Goal: Communication & Community: Answer question/provide support

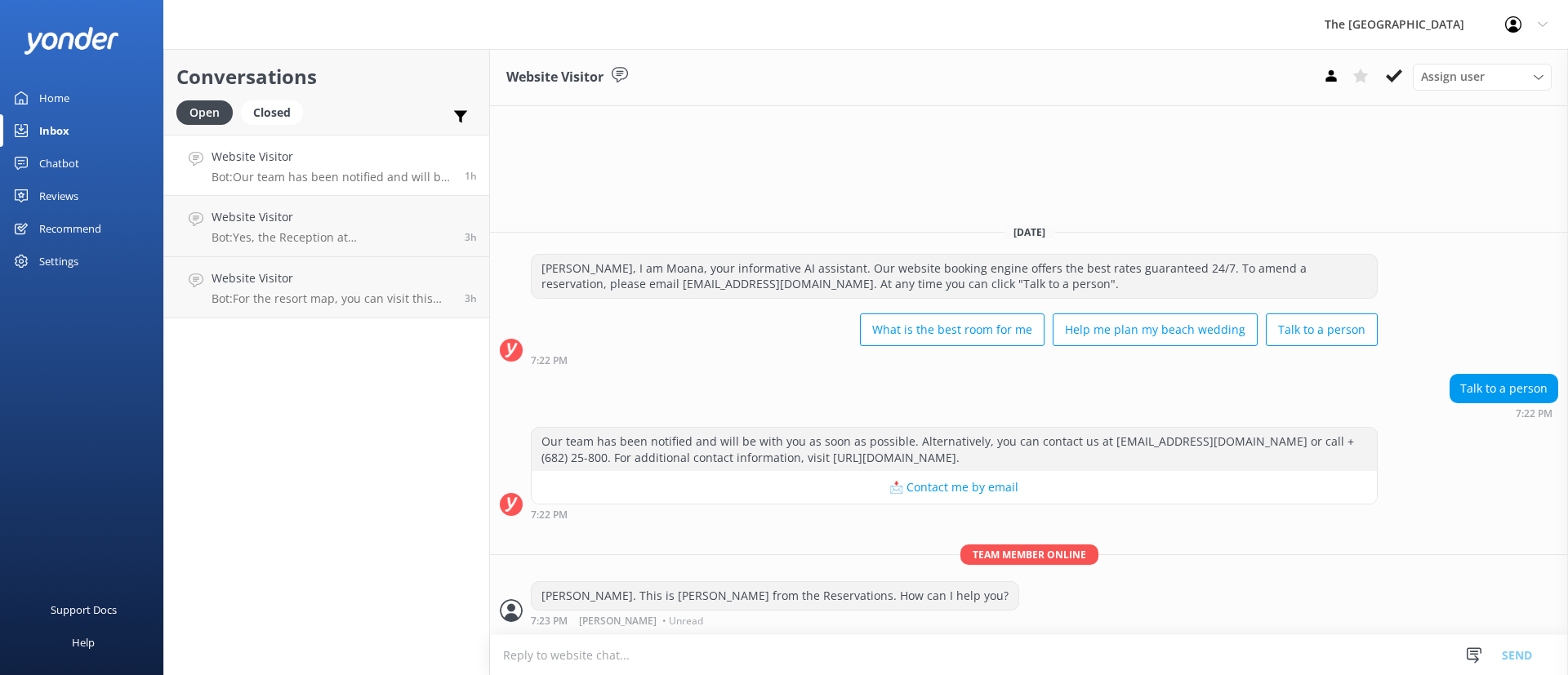
click at [276, 170] on p "Bot: Our team has been notified and will be with you as soon as possible. Alter…" at bounding box center [332, 177] width 241 height 15
click at [316, 249] on link "Website Visitor Bot: Yes, the Reception at [GEOGRAPHIC_DATA] is open 24/7. 3h" at bounding box center [326, 226] width 325 height 61
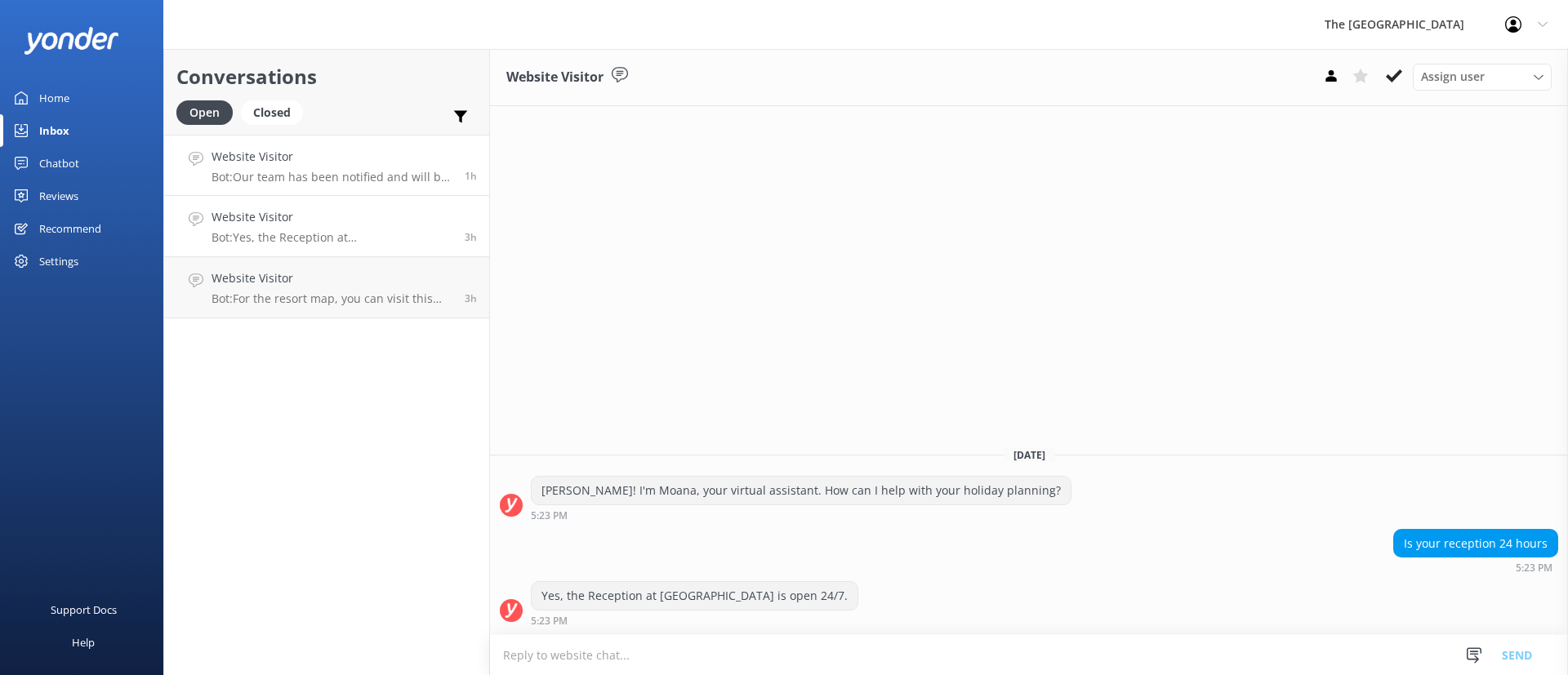
click at [289, 180] on p "Bot: Our team has been notified and will be with you as soon as possible. Alter…" at bounding box center [332, 177] width 241 height 15
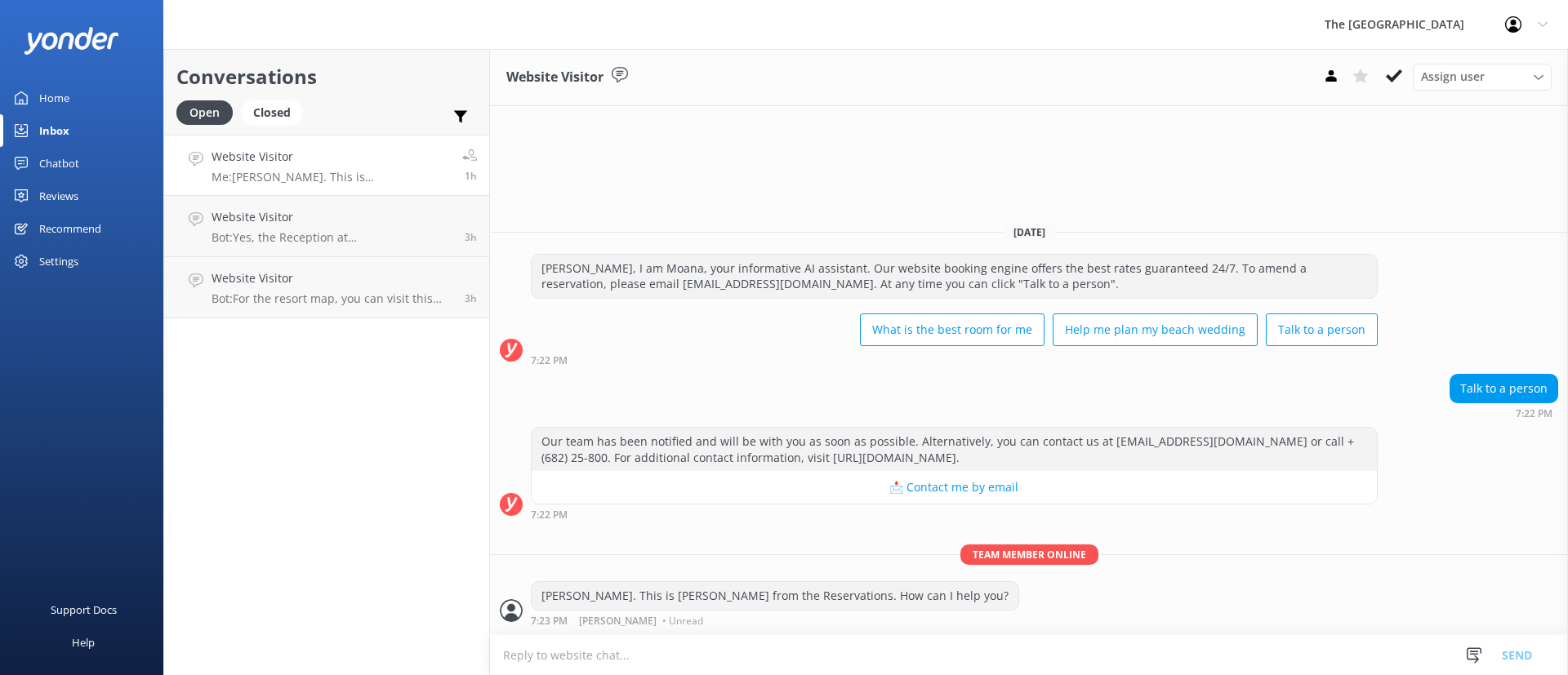
click at [356, 155] on h4 "Website Visitor" at bounding box center [330, 156] width 239 height 18
click at [360, 202] on link "Website Visitor Bot: Yes, the Reception at [GEOGRAPHIC_DATA] is open 24/7. 3h" at bounding box center [326, 226] width 325 height 61
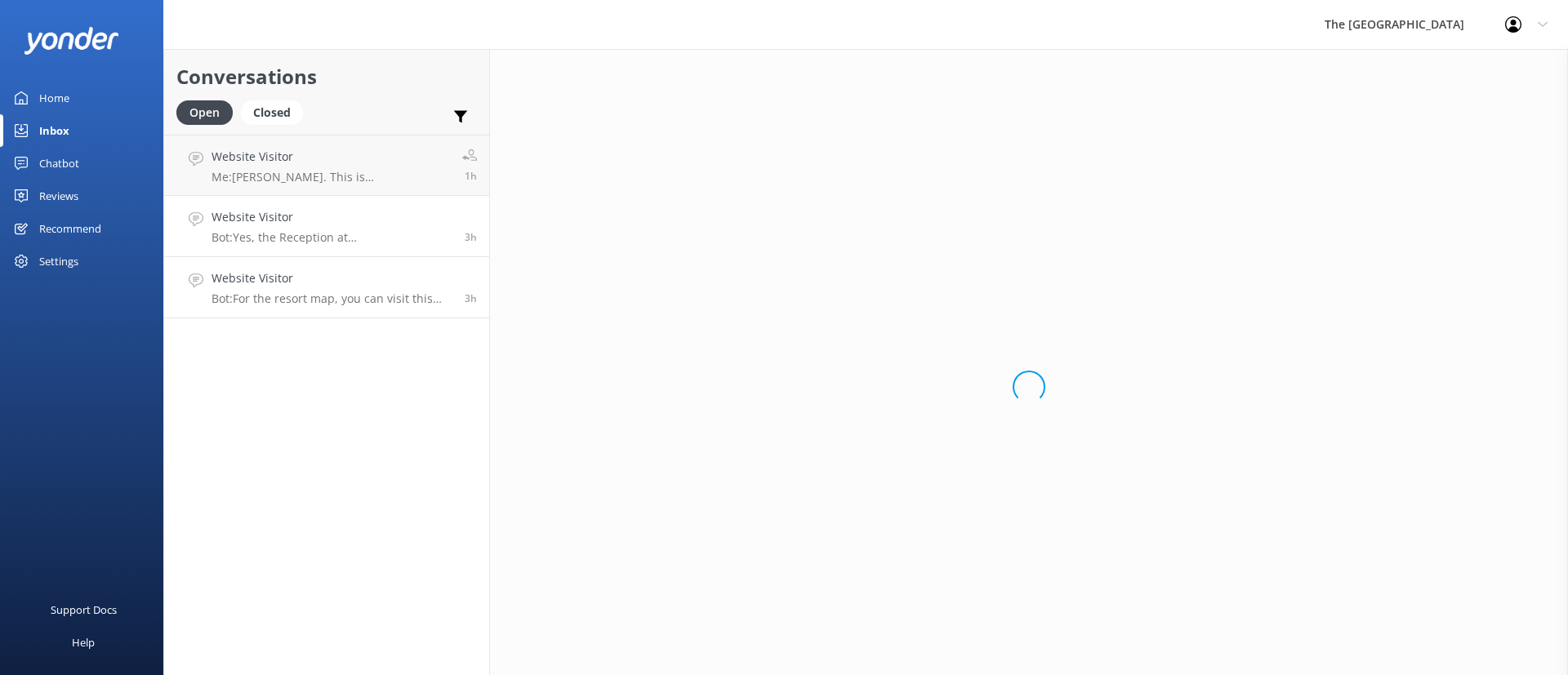
click at [390, 298] on p "Bot: For the resort map, you can visit this link and click on "resort Map" at t…" at bounding box center [332, 299] width 241 height 15
click at [355, 206] on link "Website Visitor Bot: Yes, the Reception at [GEOGRAPHIC_DATA] is open 24/7. 3h" at bounding box center [326, 226] width 325 height 61
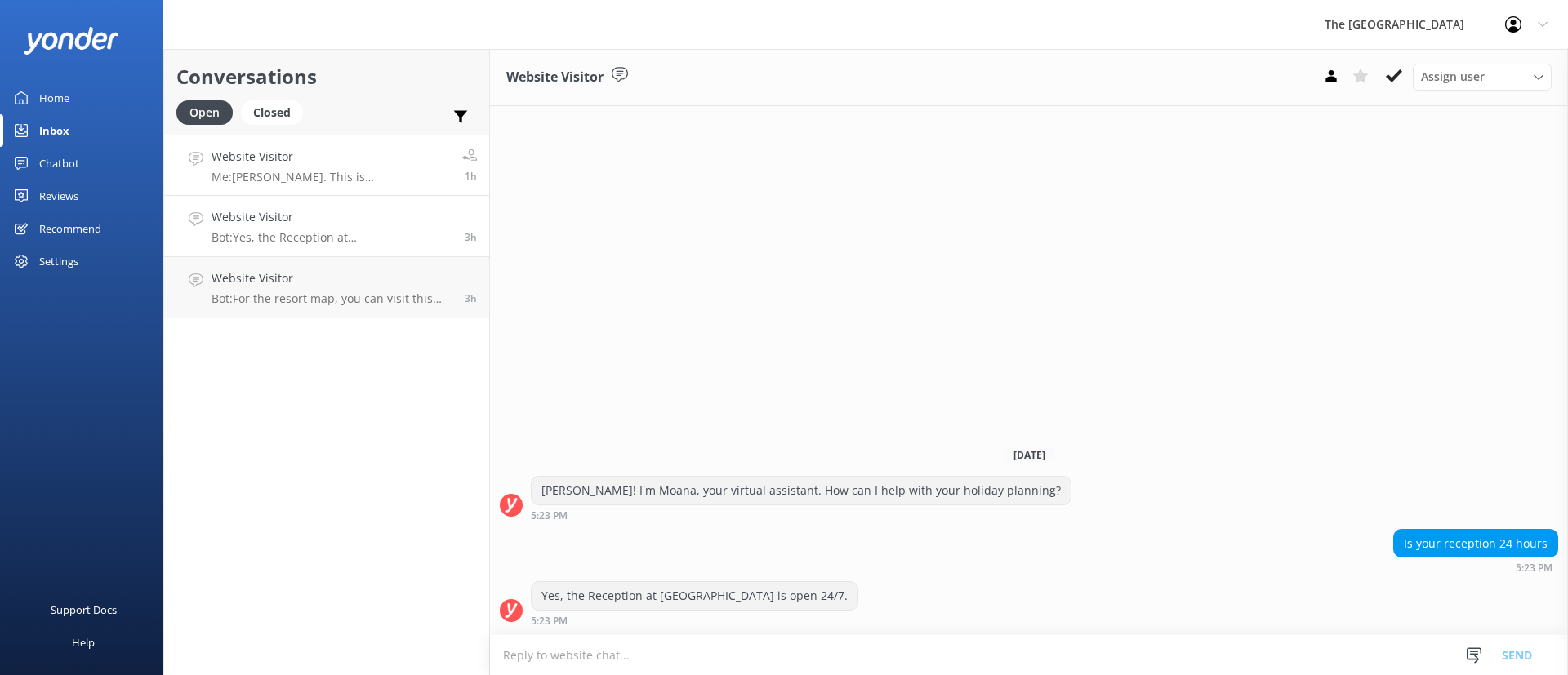
click at [333, 160] on h4 "Website Visitor" at bounding box center [330, 156] width 239 height 18
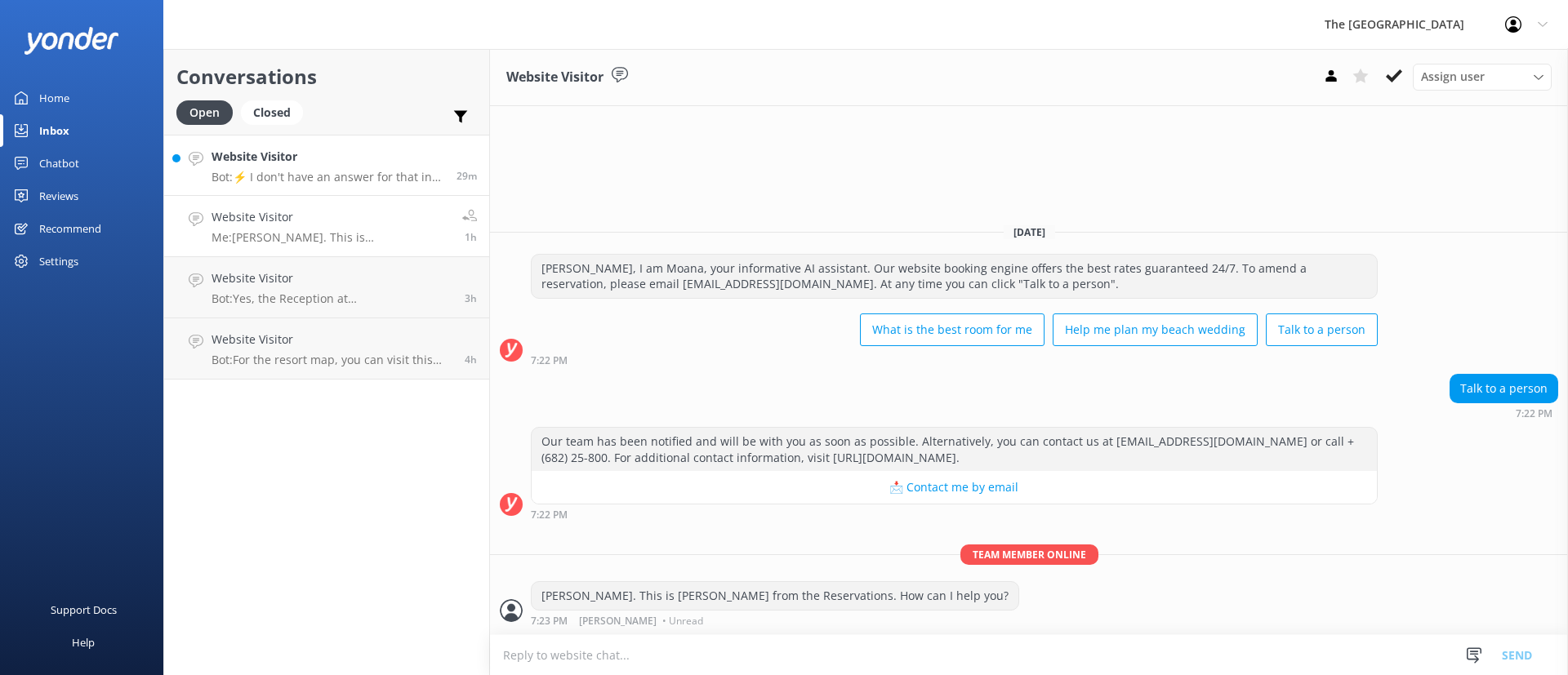
click at [320, 189] on link "Website Visitor Bot: ⚡ I don't have an answer for that in my knowledge base. Pl…" at bounding box center [326, 165] width 325 height 61
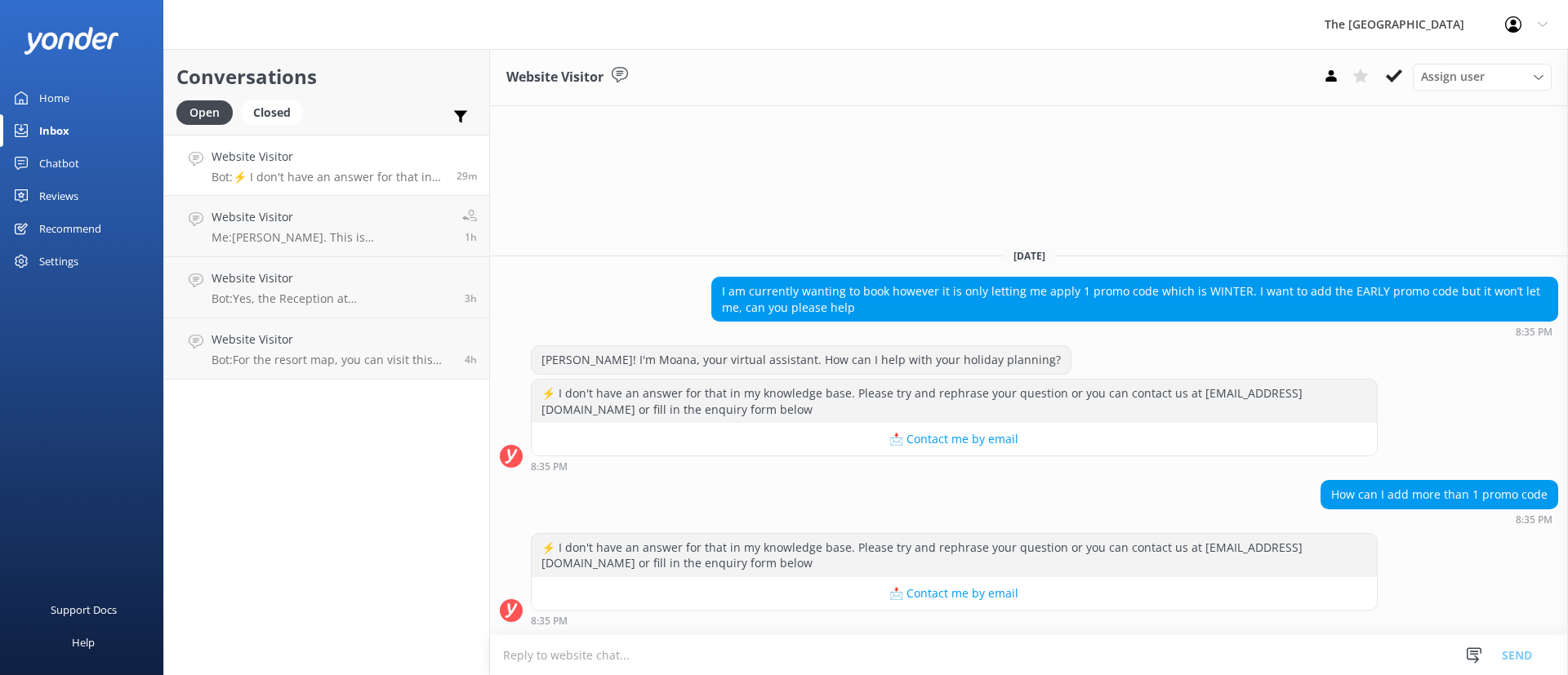
click at [974, 668] on textarea at bounding box center [1029, 655] width 1078 height 40
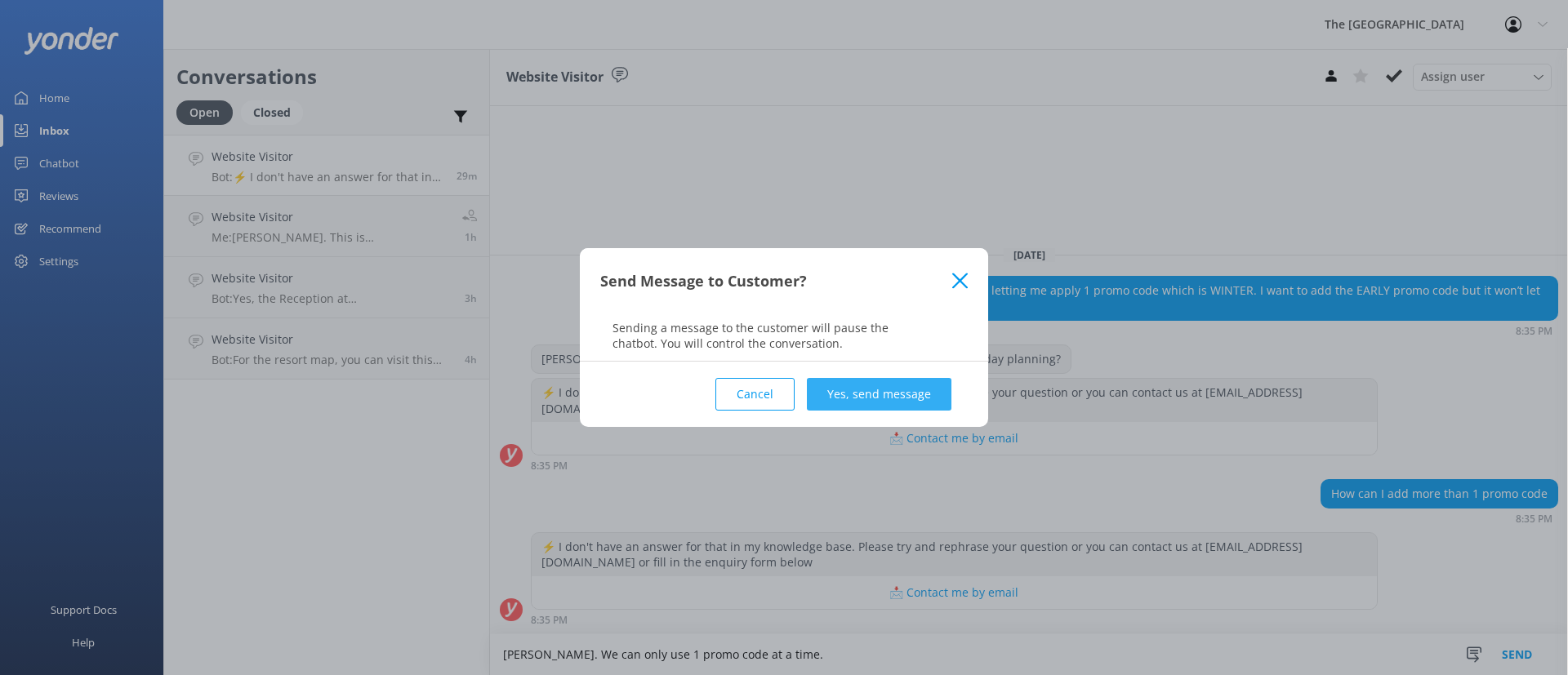
type textarea "[PERSON_NAME]. We can only use 1 promo code at a time."
click at [913, 398] on button "Yes, send message" at bounding box center [879, 394] width 144 height 33
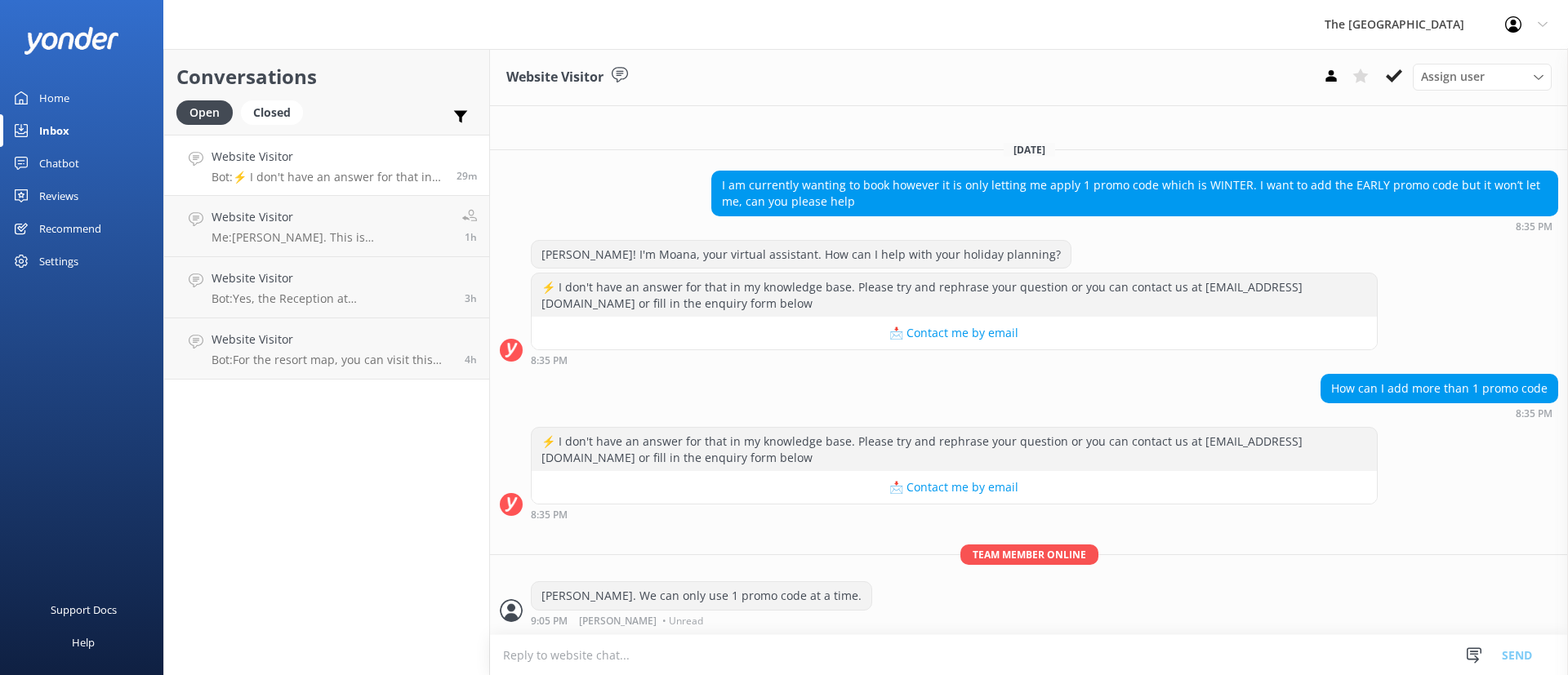
click at [815, 525] on div "⚡ I don't have an answer for that in my knowledge base. Please try and rephrase…" at bounding box center [1029, 477] width 1078 height 101
click at [349, 197] on link "Website Visitor Me: [PERSON_NAME]. This is [PERSON_NAME] from the Reservations.…" at bounding box center [326, 226] width 325 height 61
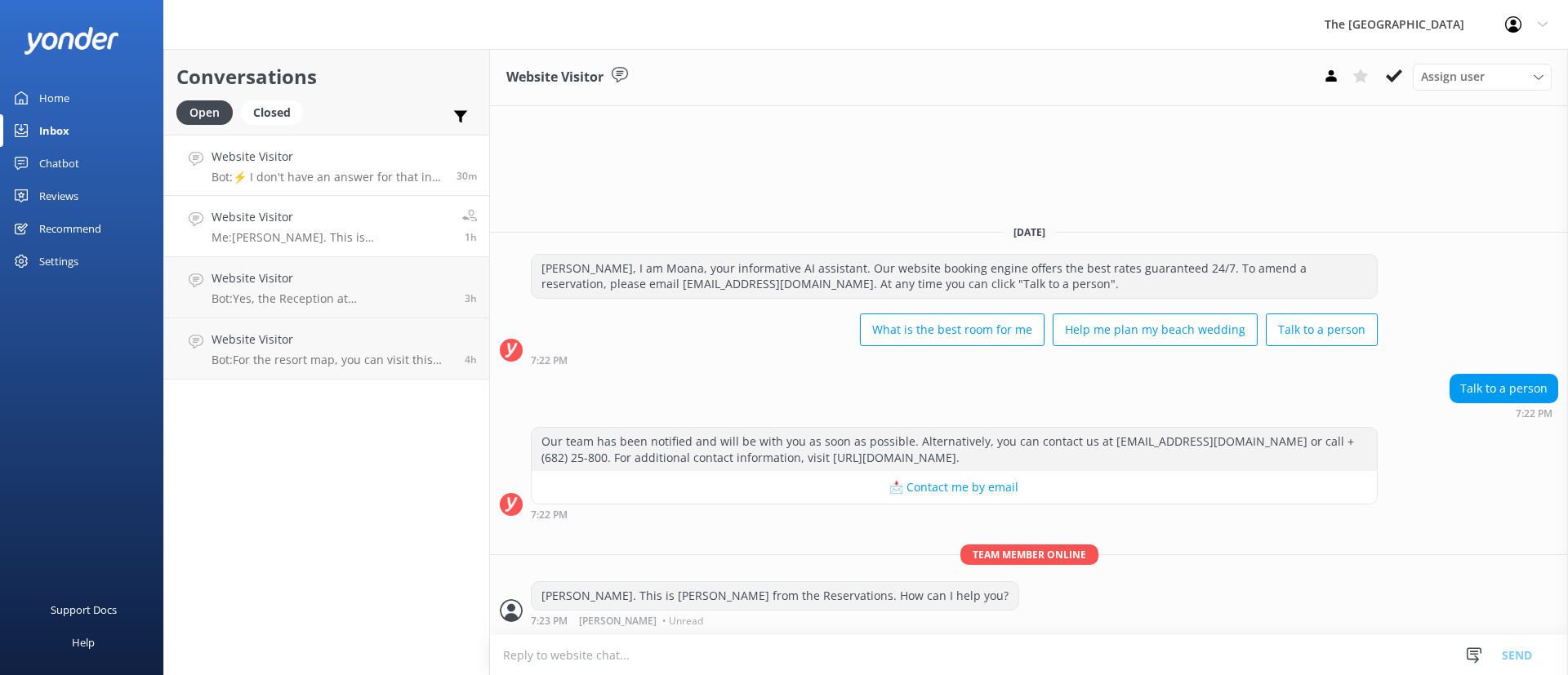
click at [321, 165] on h4 "Website Visitor" at bounding box center [327, 156] width 233 height 18
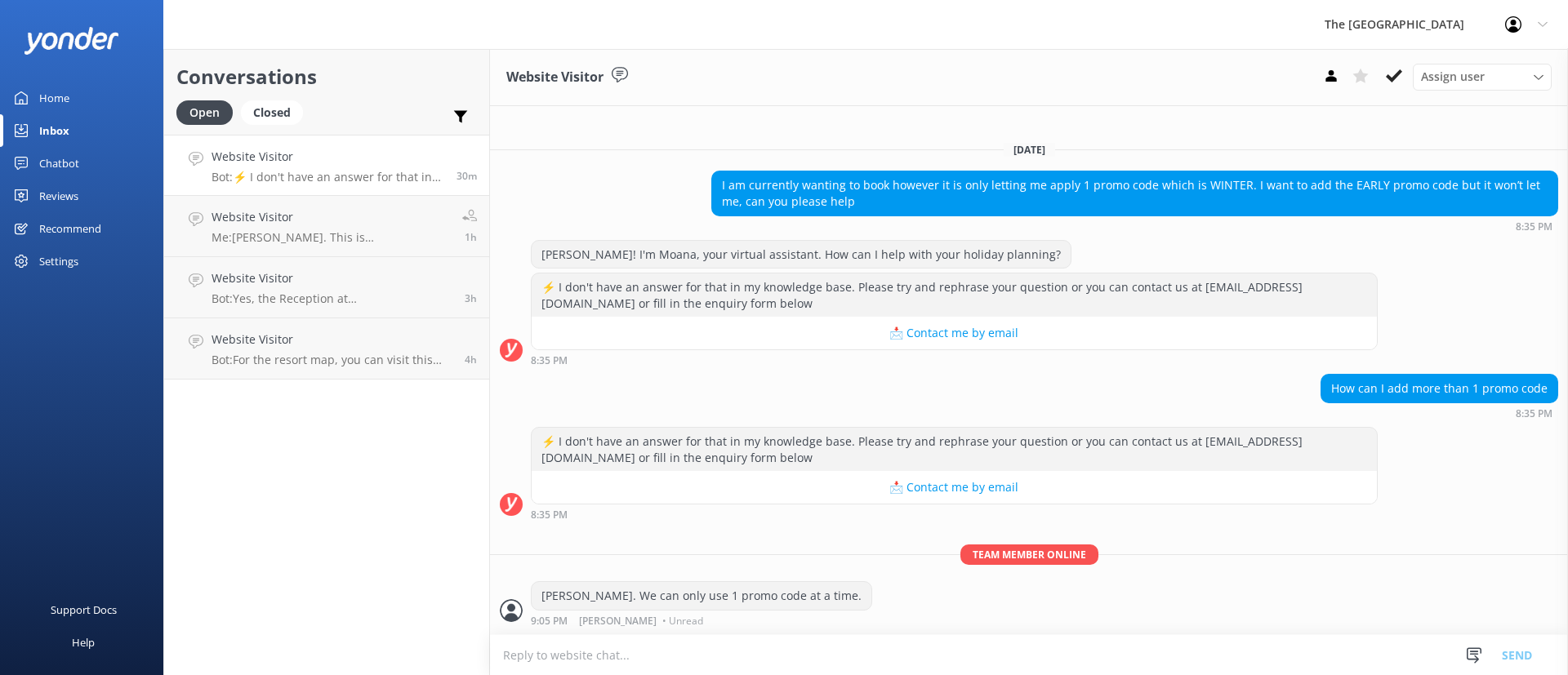
click at [760, 529] on div "[DATE] I am currently wanting to book however it is only letting me apply 1 pro…" at bounding box center [1029, 381] width 1078 height 506
drag, startPoint x: 302, startPoint y: 224, endPoint x: 308, endPoint y: 262, distance: 38.5
click at [302, 223] on h4 "Website Visitor" at bounding box center [330, 217] width 239 height 18
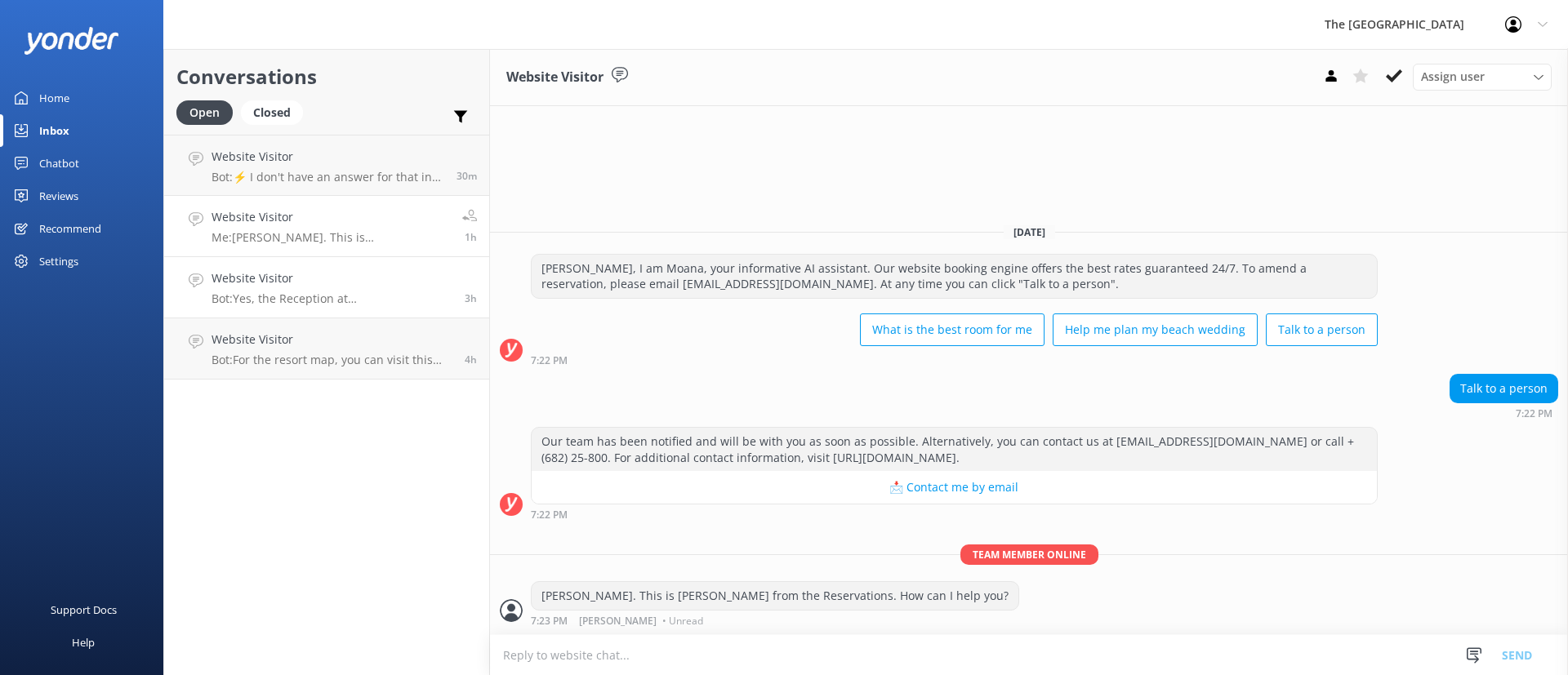
click at [315, 292] on p "Bot: Yes, the Reception at [GEOGRAPHIC_DATA] is open 24/7." at bounding box center [332, 299] width 241 height 15
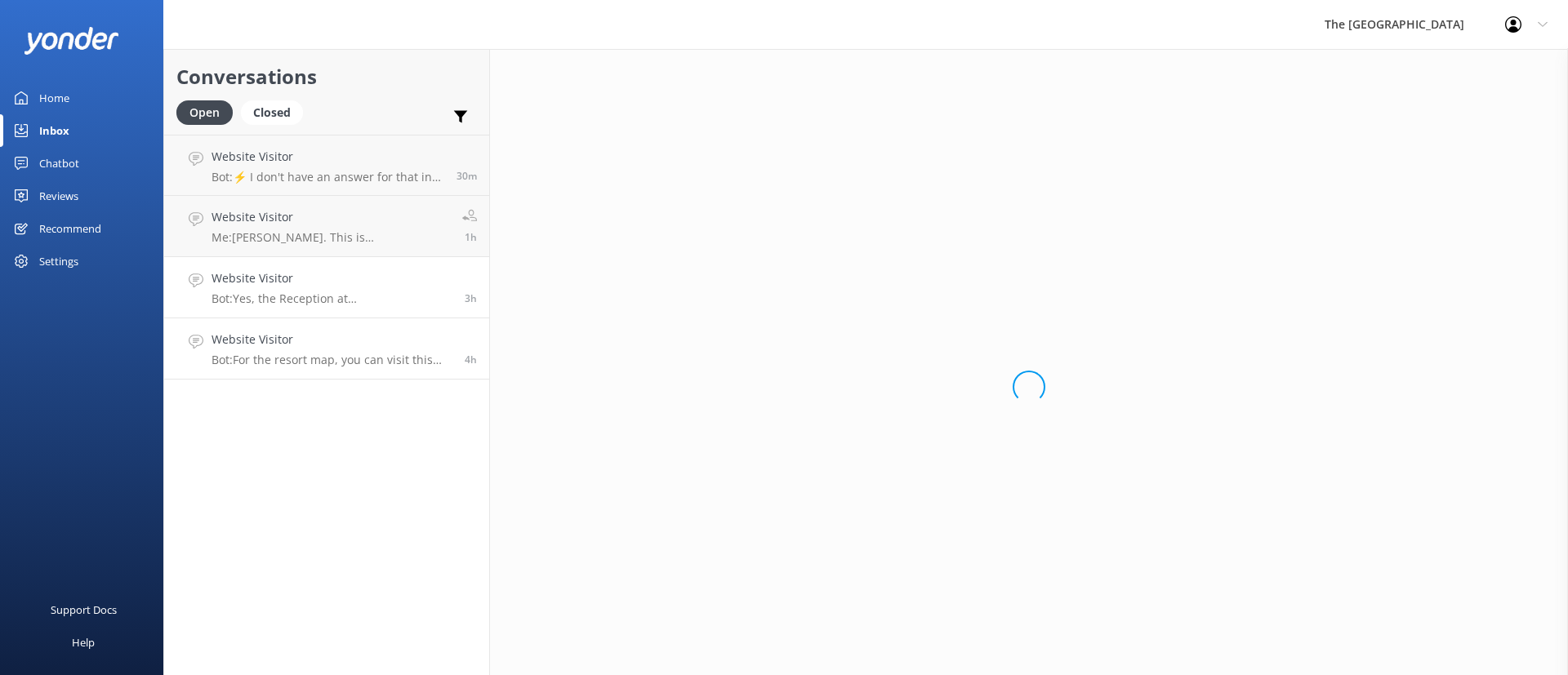
click at [332, 368] on link "Website Visitor Bot: For the resort map, you can visit this link and click on "…" at bounding box center [326, 349] width 325 height 61
click at [331, 270] on h4 "Website Visitor" at bounding box center [332, 278] width 241 height 18
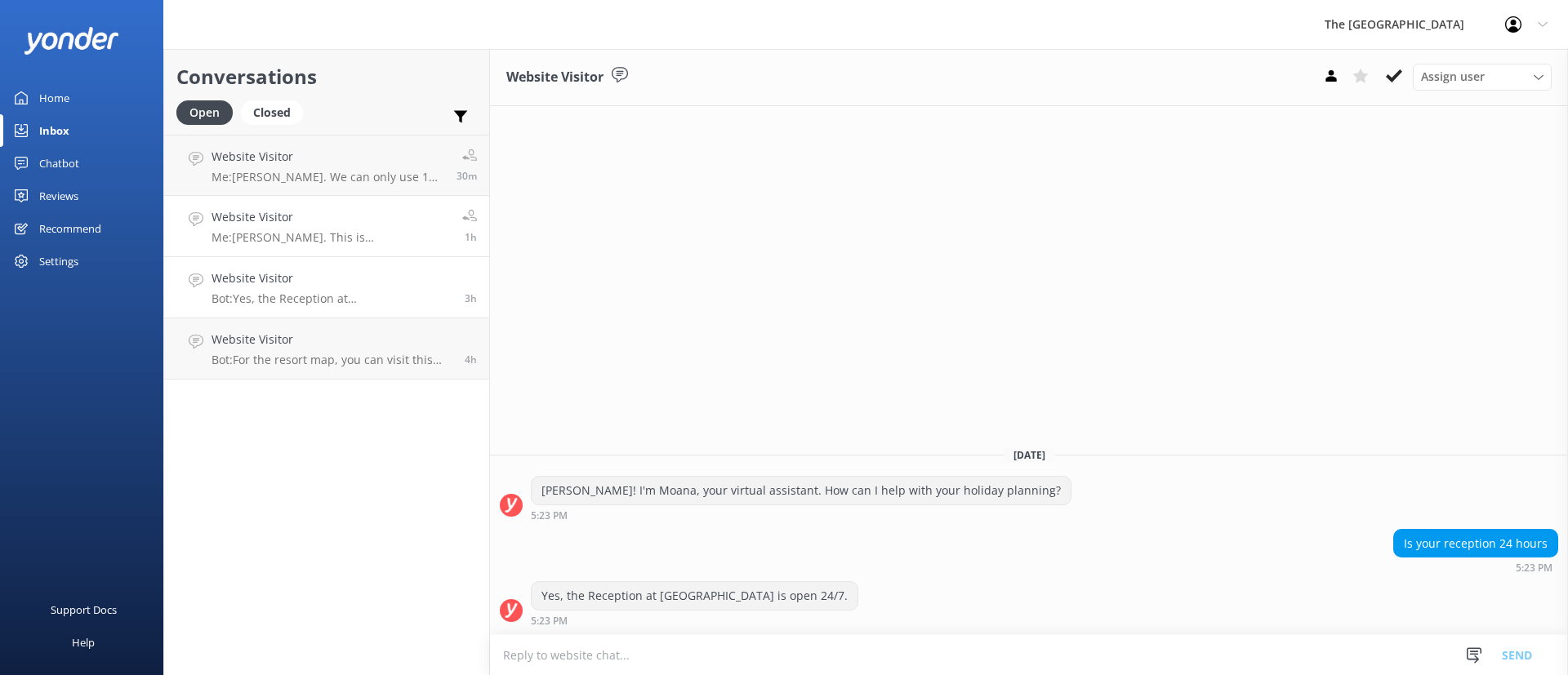
click at [332, 216] on h4 "Website Visitor" at bounding box center [330, 217] width 239 height 18
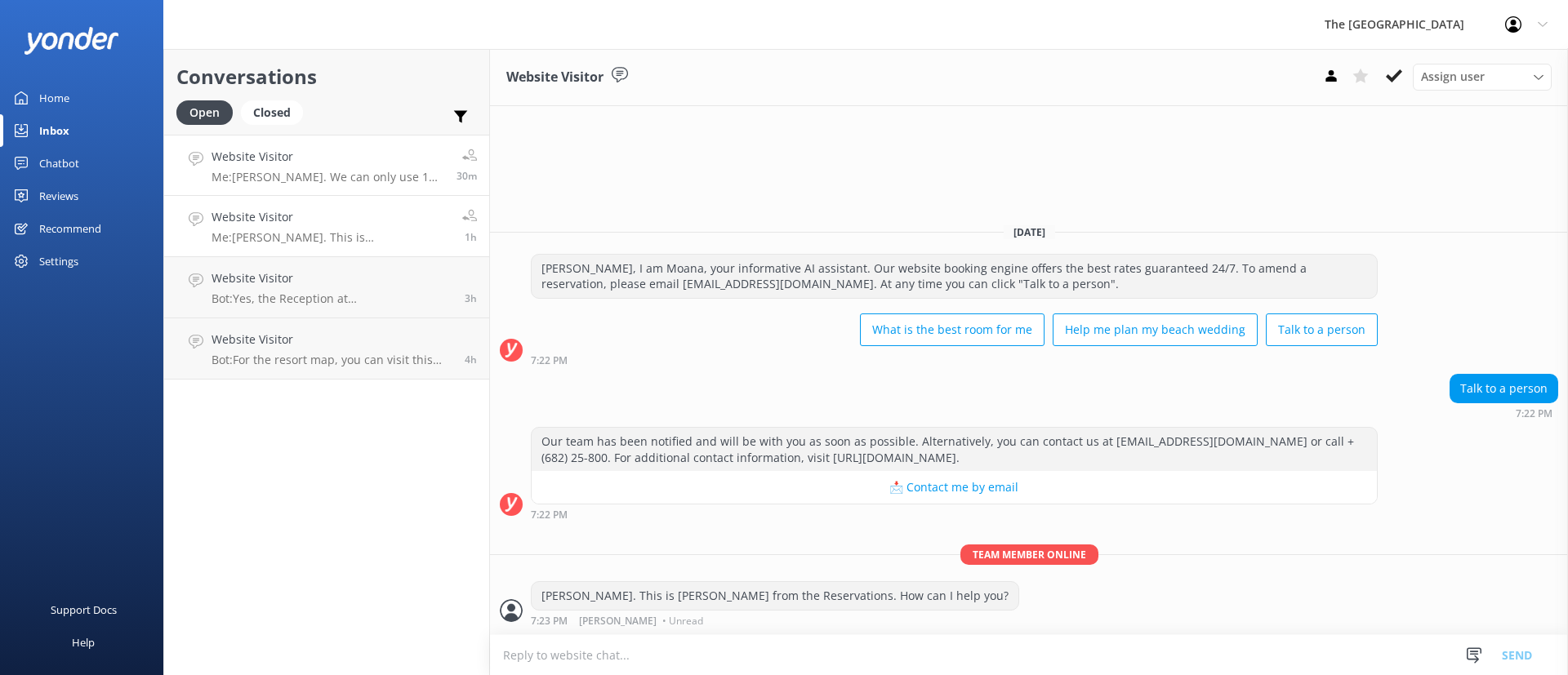
click at [311, 156] on h4 "Website Visitor" at bounding box center [327, 156] width 233 height 18
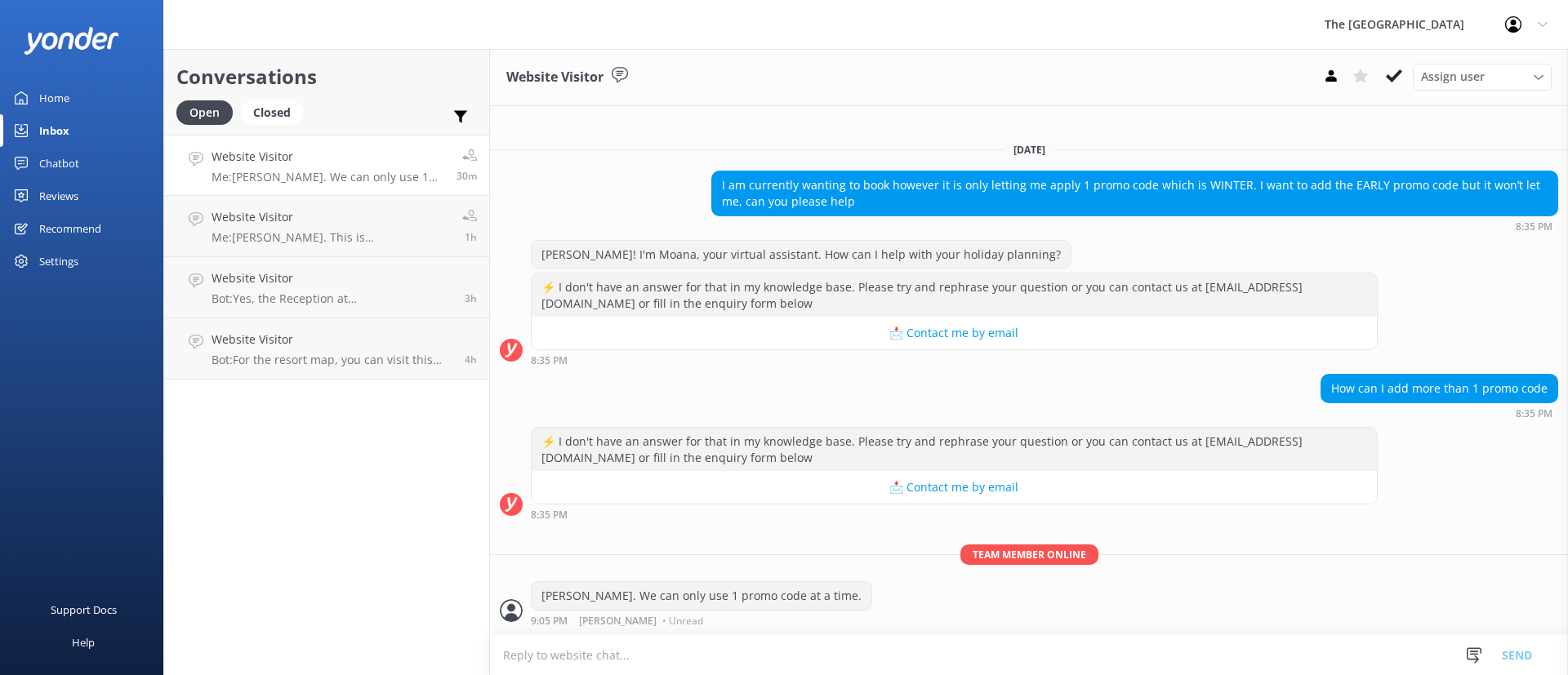
click at [430, 394] on div "Conversations Open Closed Important Assigned to me Unassigned Website Visitor M…" at bounding box center [326, 362] width 326 height 626
click at [290, 110] on div "Closed" at bounding box center [272, 113] width 62 height 25
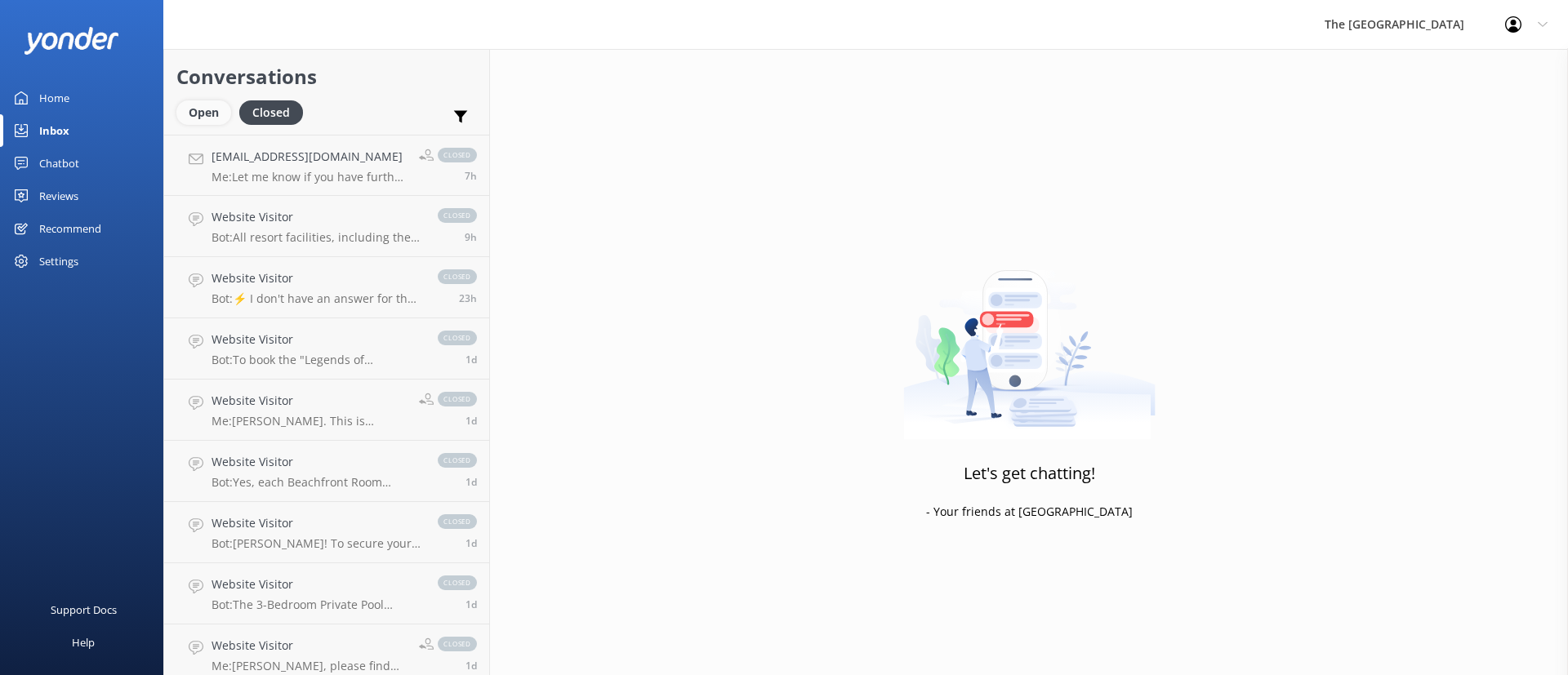
click at [198, 109] on div "Open" at bounding box center [204, 113] width 55 height 25
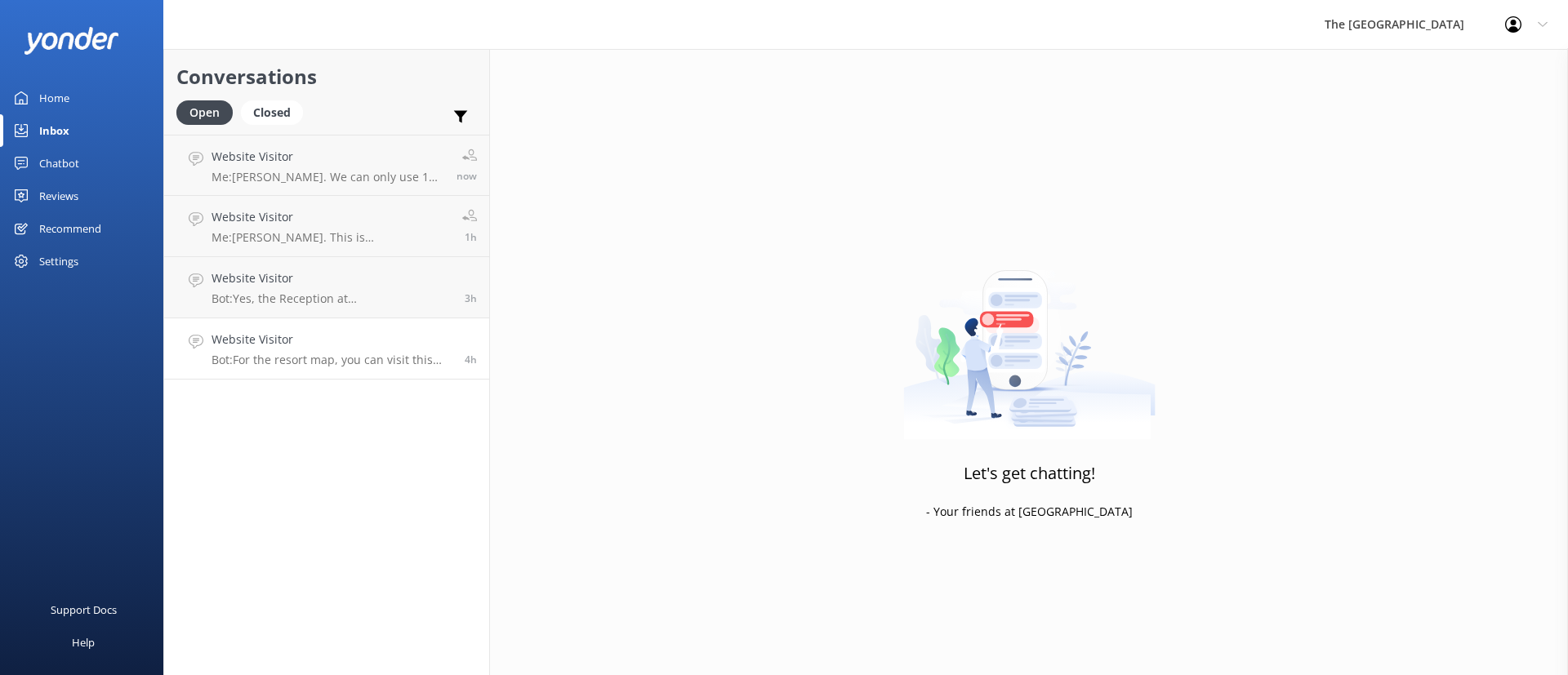
click at [334, 354] on p "Bot: For the resort map, you can visit this link and click on "resort Map" at t…" at bounding box center [332, 360] width 241 height 15
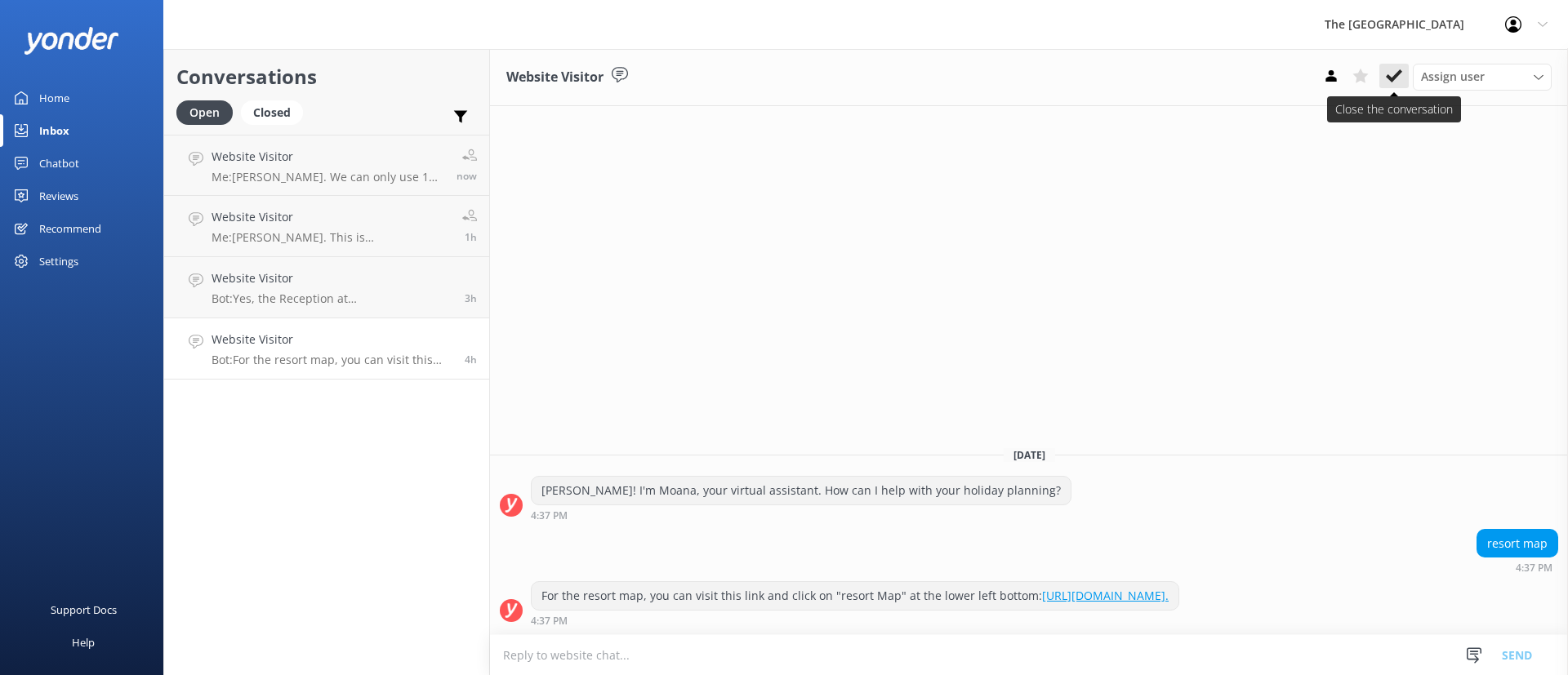
click at [1389, 86] on button at bounding box center [1394, 76] width 29 height 25
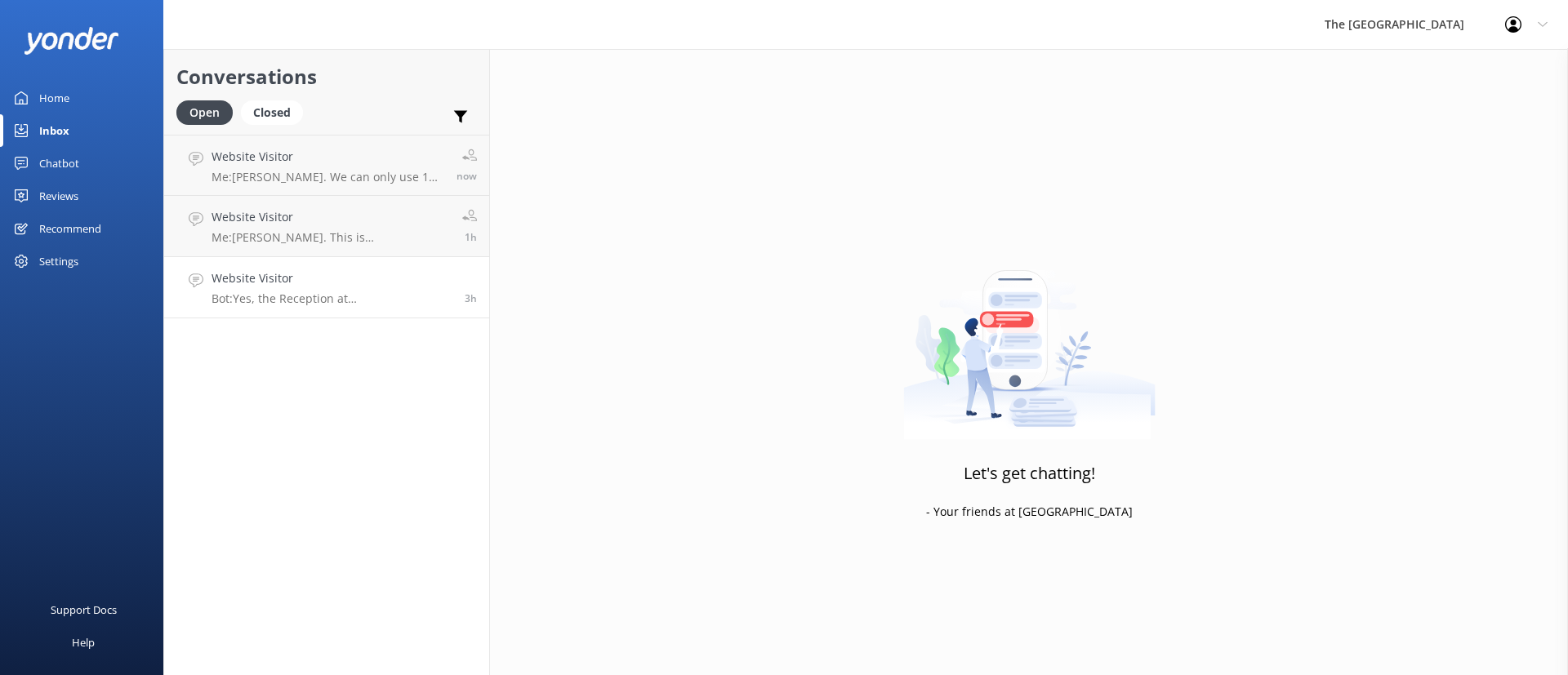
click at [396, 290] on div "Website Visitor Bot: Yes, the Reception at [GEOGRAPHIC_DATA] is open 24/7." at bounding box center [332, 288] width 241 height 36
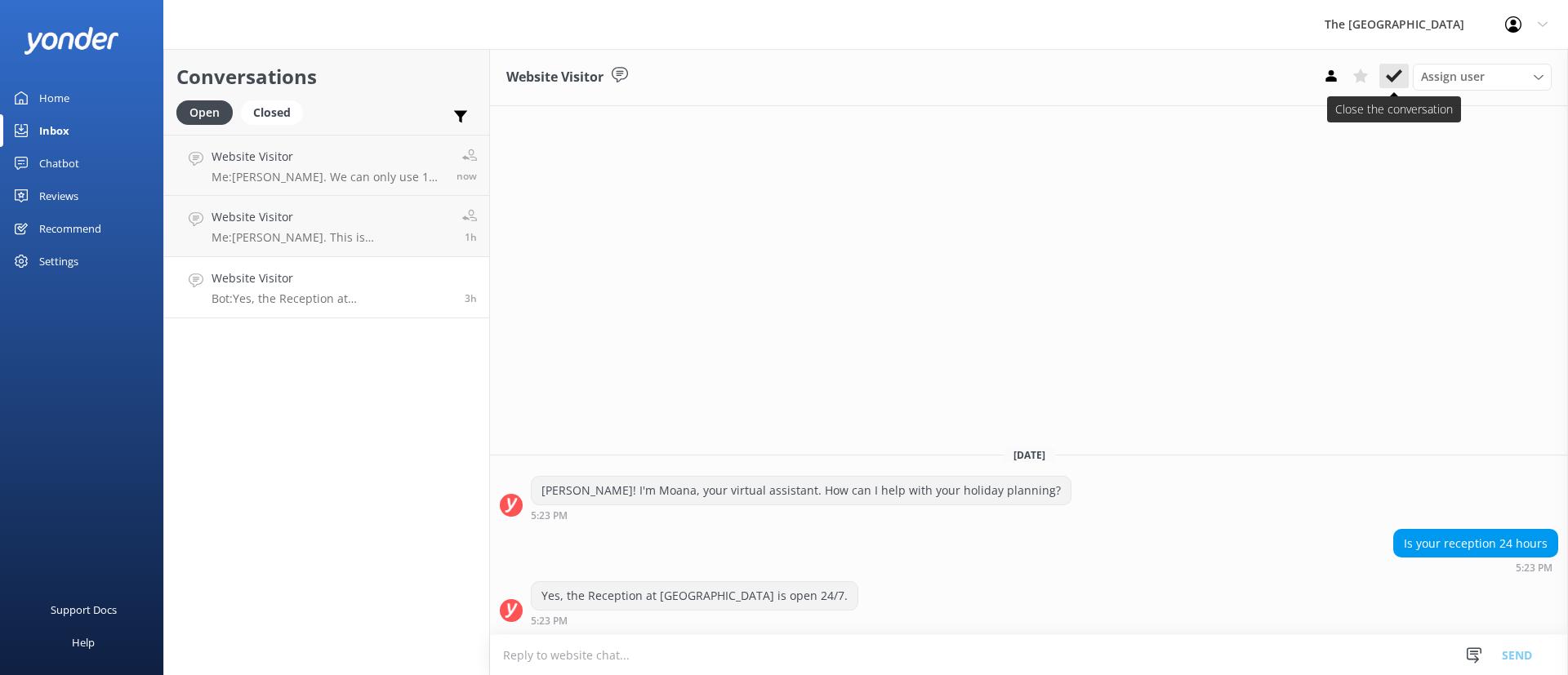
click at [1392, 87] on button at bounding box center [1394, 76] width 29 height 25
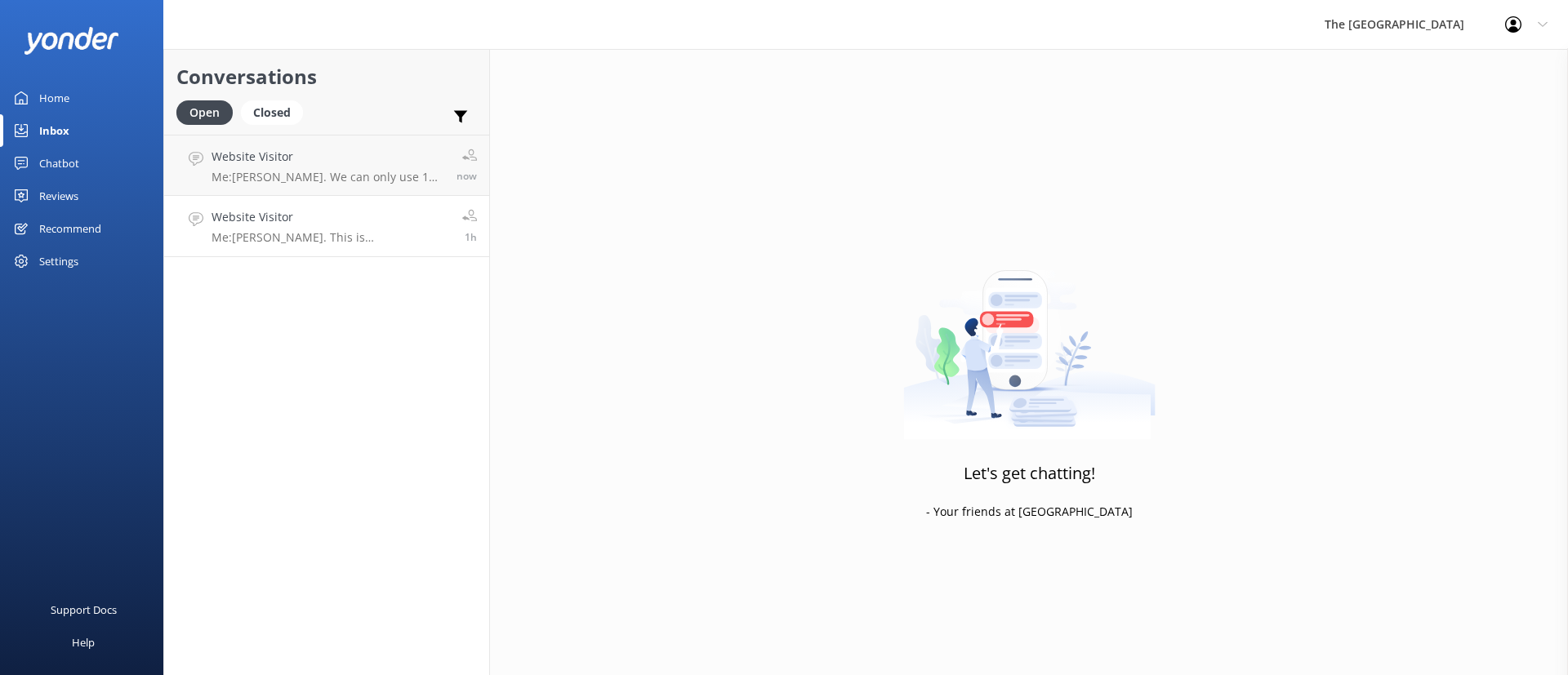
drag, startPoint x: 338, startPoint y: 232, endPoint x: 388, endPoint y: 227, distance: 50.2
click at [338, 230] on p "Me: [PERSON_NAME]. This is [PERSON_NAME] from the Reservations. How can I help …" at bounding box center [330, 238] width 239 height 15
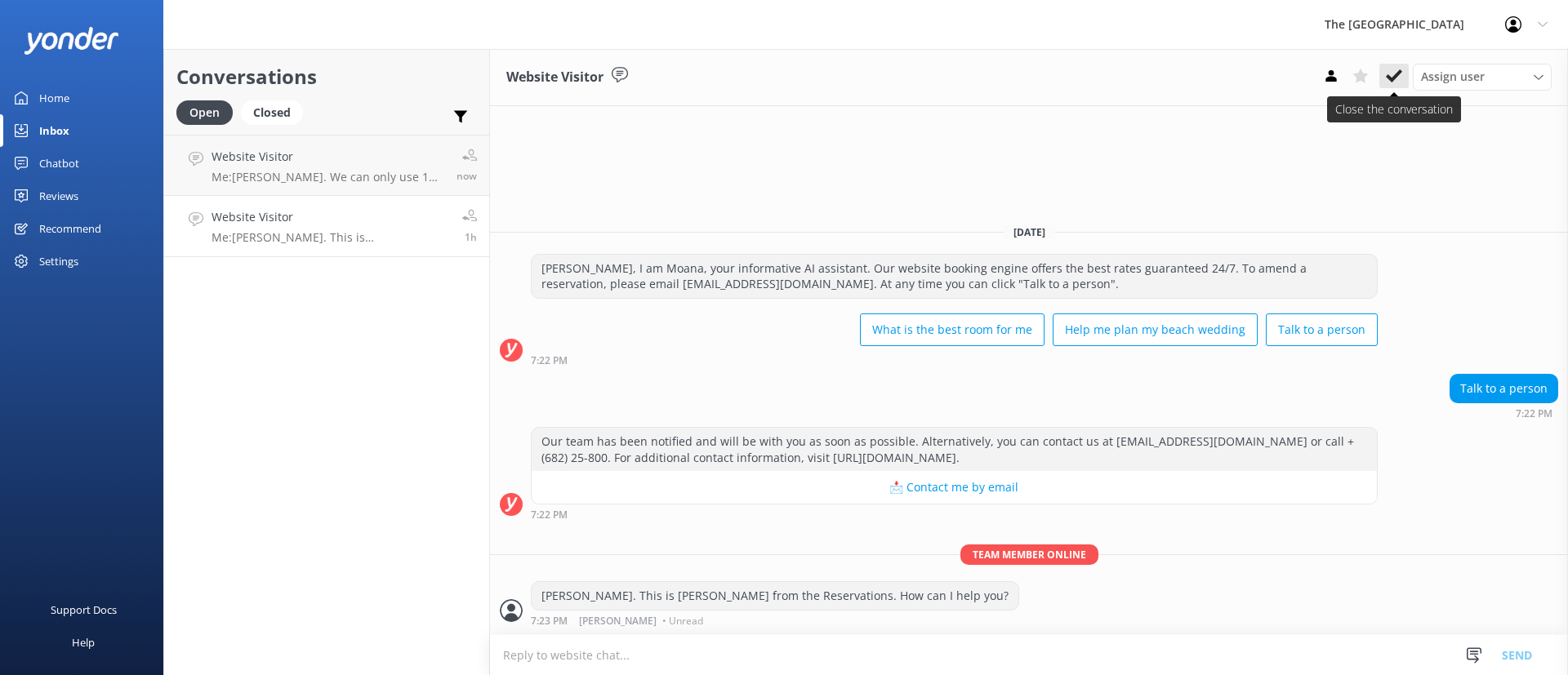
click at [1397, 70] on icon at bounding box center [1394, 75] width 16 height 16
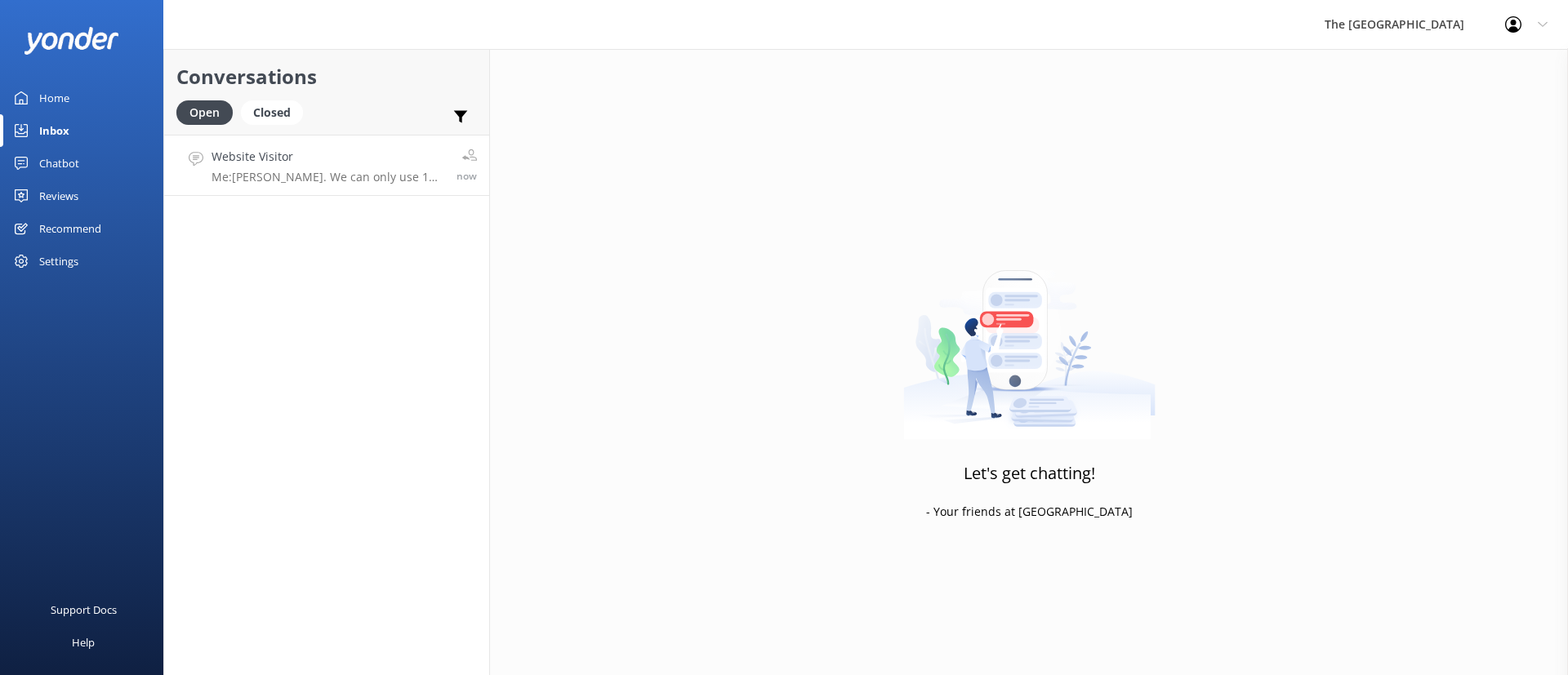
click at [368, 165] on h4 "Website Visitor" at bounding box center [327, 156] width 233 height 18
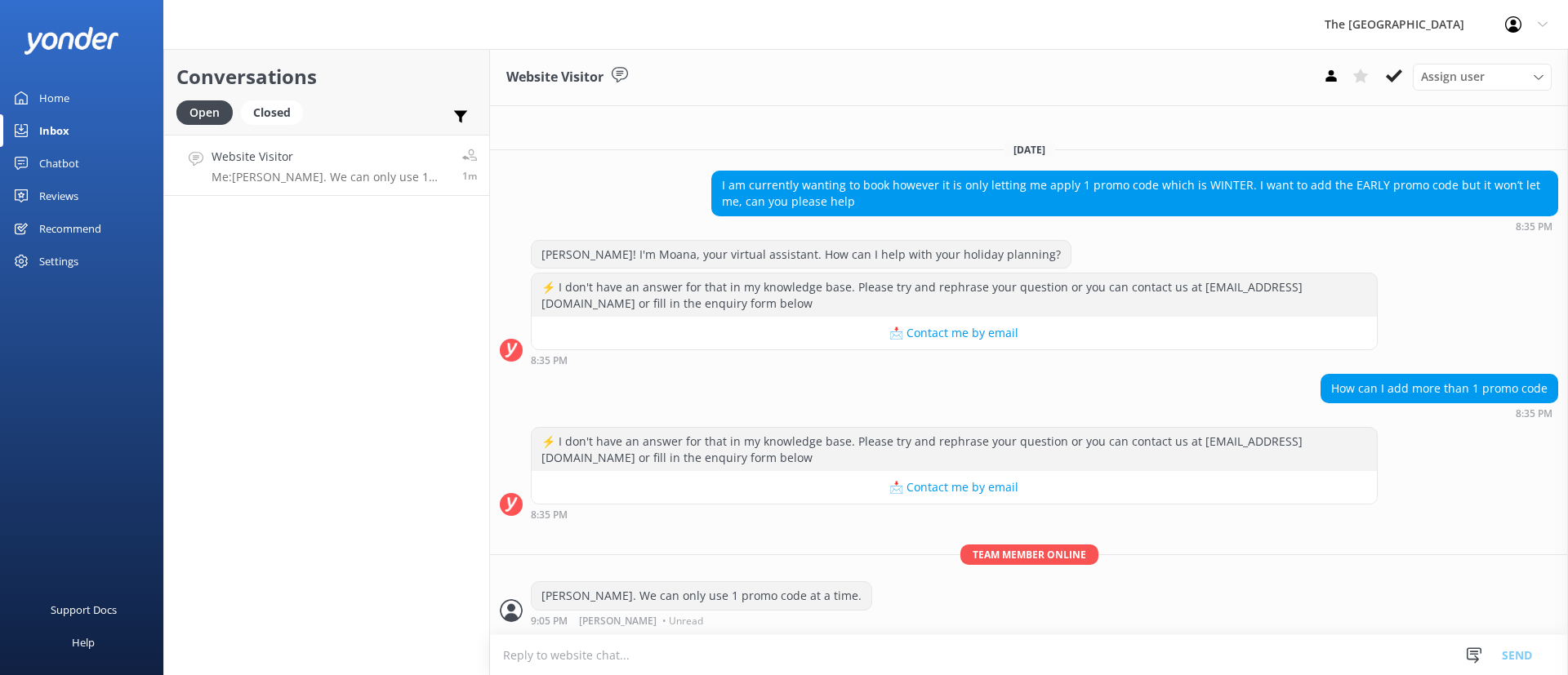
click at [324, 164] on h4 "Website Visitor" at bounding box center [330, 156] width 239 height 18
click at [375, 279] on div "Conversations Open Closed Important Assigned to me Unassigned Website Visitor M…" at bounding box center [326, 362] width 326 height 626
click at [283, 113] on div "Closed" at bounding box center [272, 113] width 62 height 25
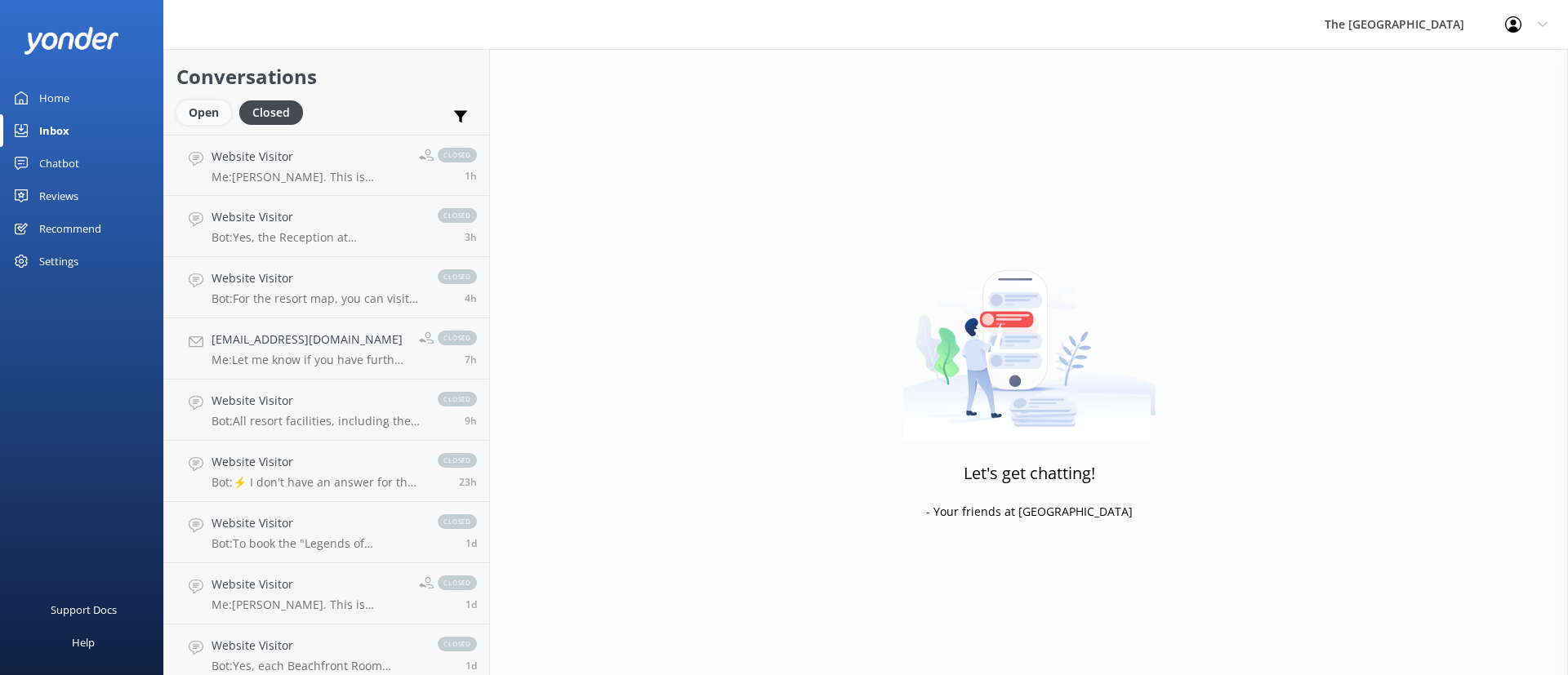
click at [207, 110] on div "Open" at bounding box center [204, 113] width 55 height 25
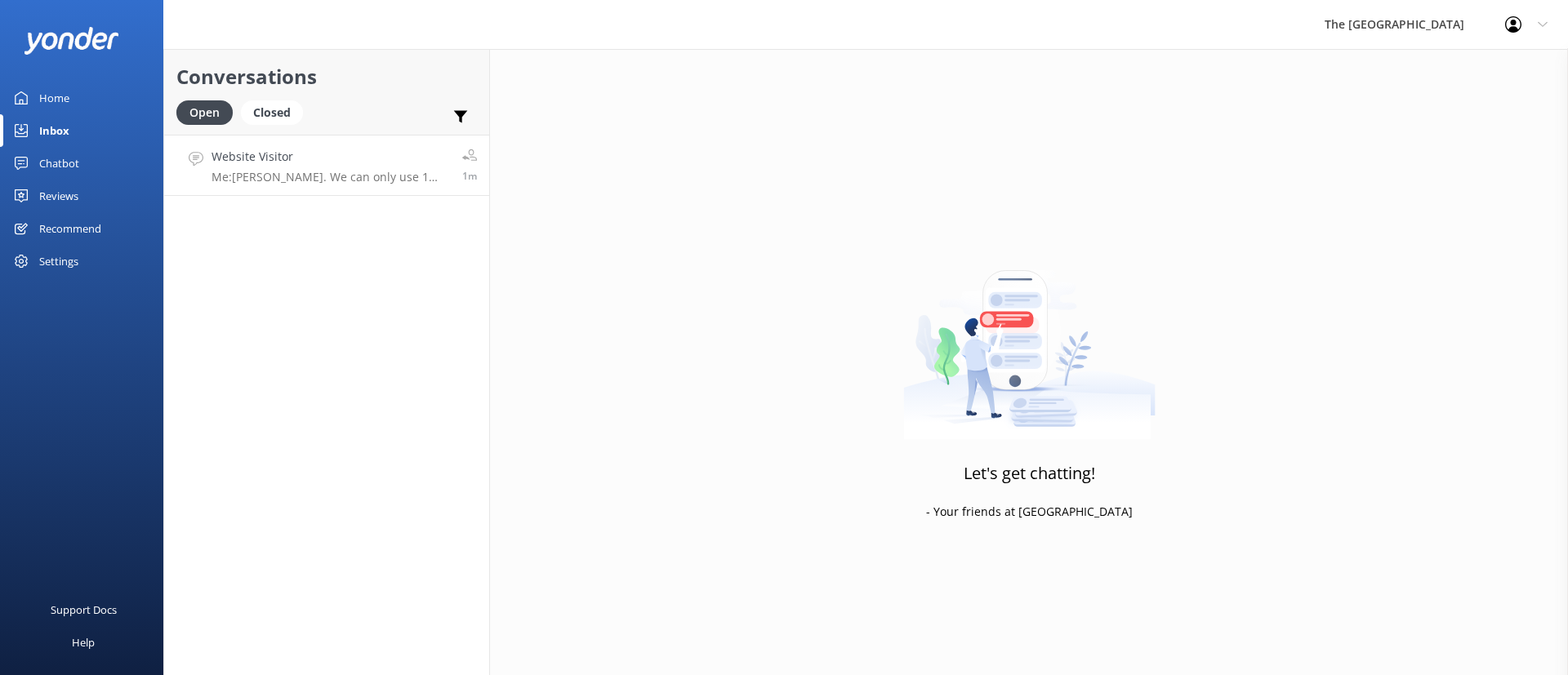
click at [269, 162] on h4 "Website Visitor" at bounding box center [330, 156] width 239 height 18
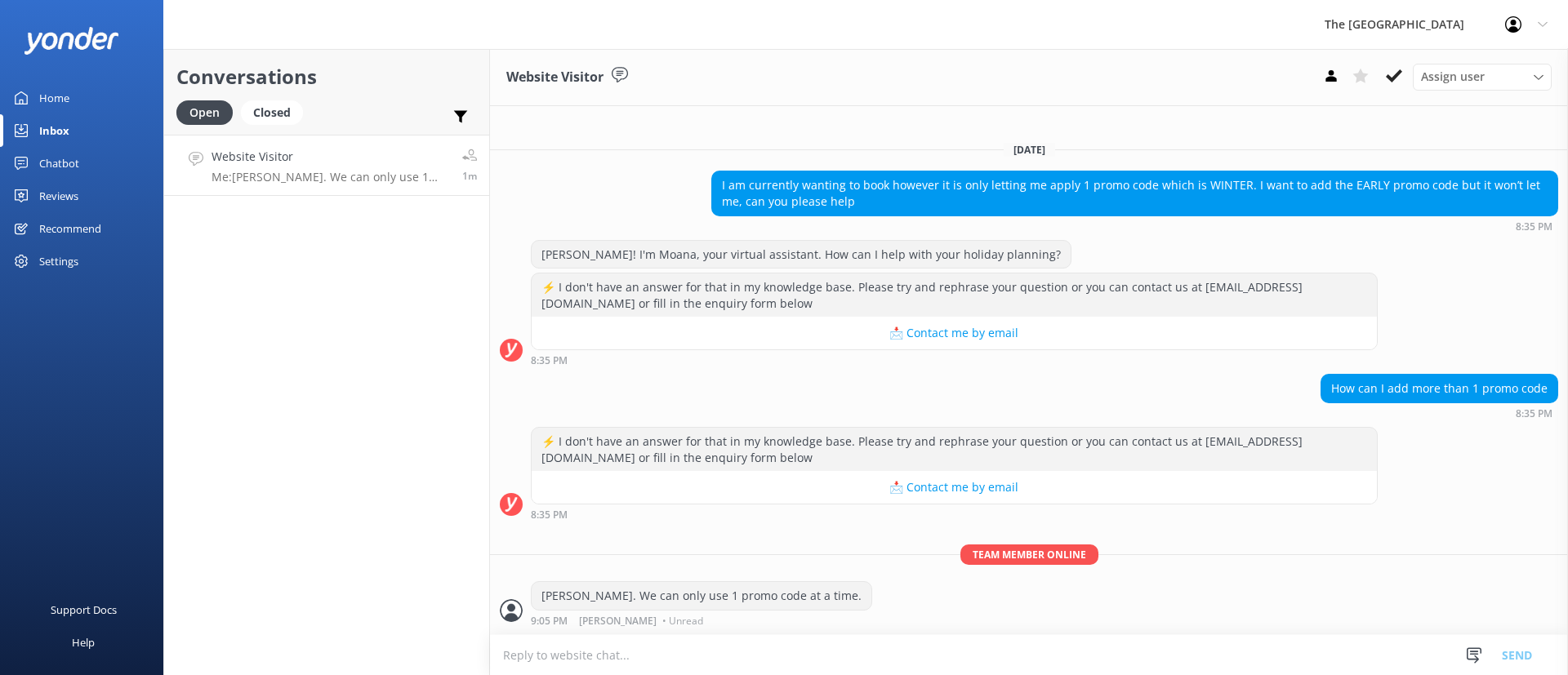
click at [338, 333] on div "Conversations Open Closed Important Assigned to me Unassigned Website Visitor M…" at bounding box center [326, 362] width 326 height 626
click at [246, 490] on div "Conversations Open Closed Important Assigned to me Unassigned Website Visitor M…" at bounding box center [326, 362] width 326 height 626
click at [287, 99] on div "Conversations Open Closed Important Assigned to me Unassigned" at bounding box center [326, 91] width 325 height 86
click at [213, 117] on div "Open" at bounding box center [205, 113] width 57 height 25
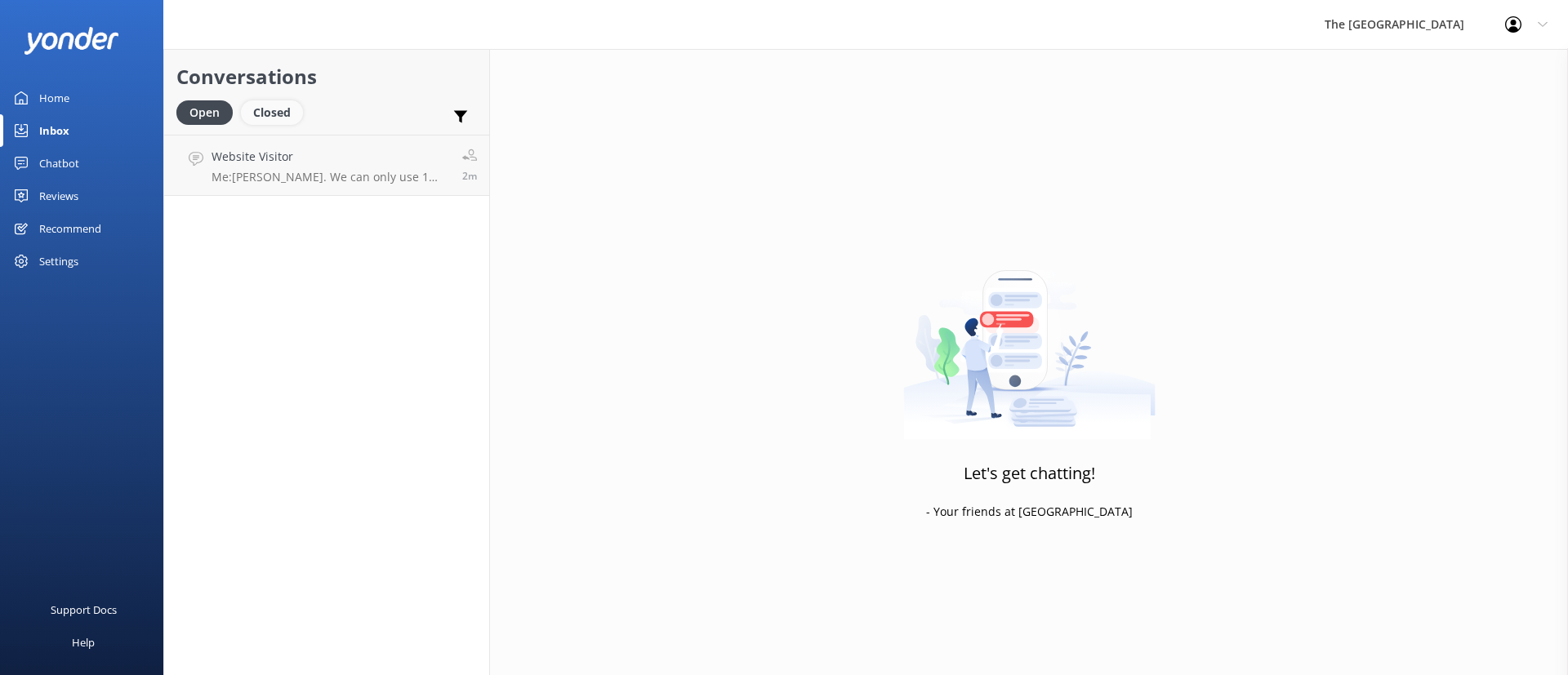
click at [296, 115] on div "Closed" at bounding box center [272, 113] width 62 height 25
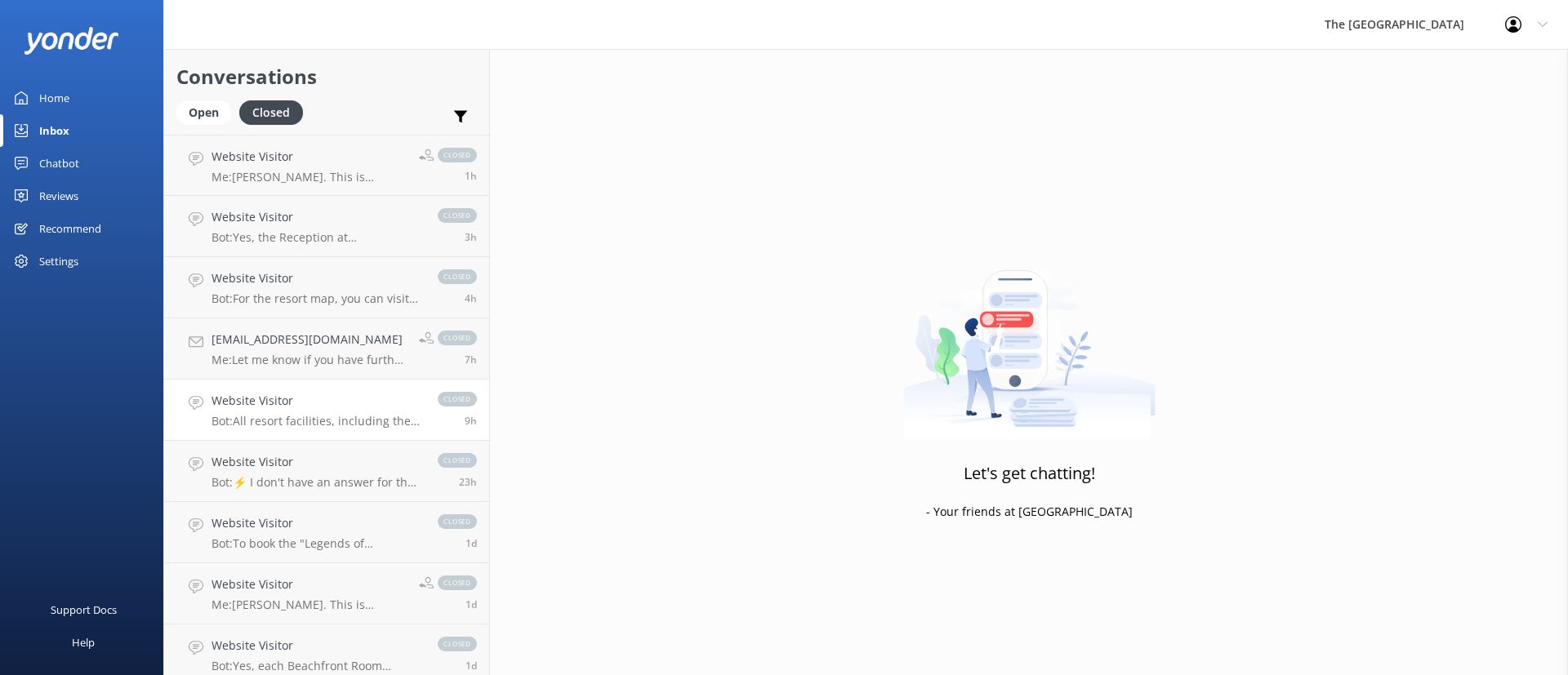
click at [366, 392] on h4 "Website Visitor" at bounding box center [316, 401] width 210 height 18
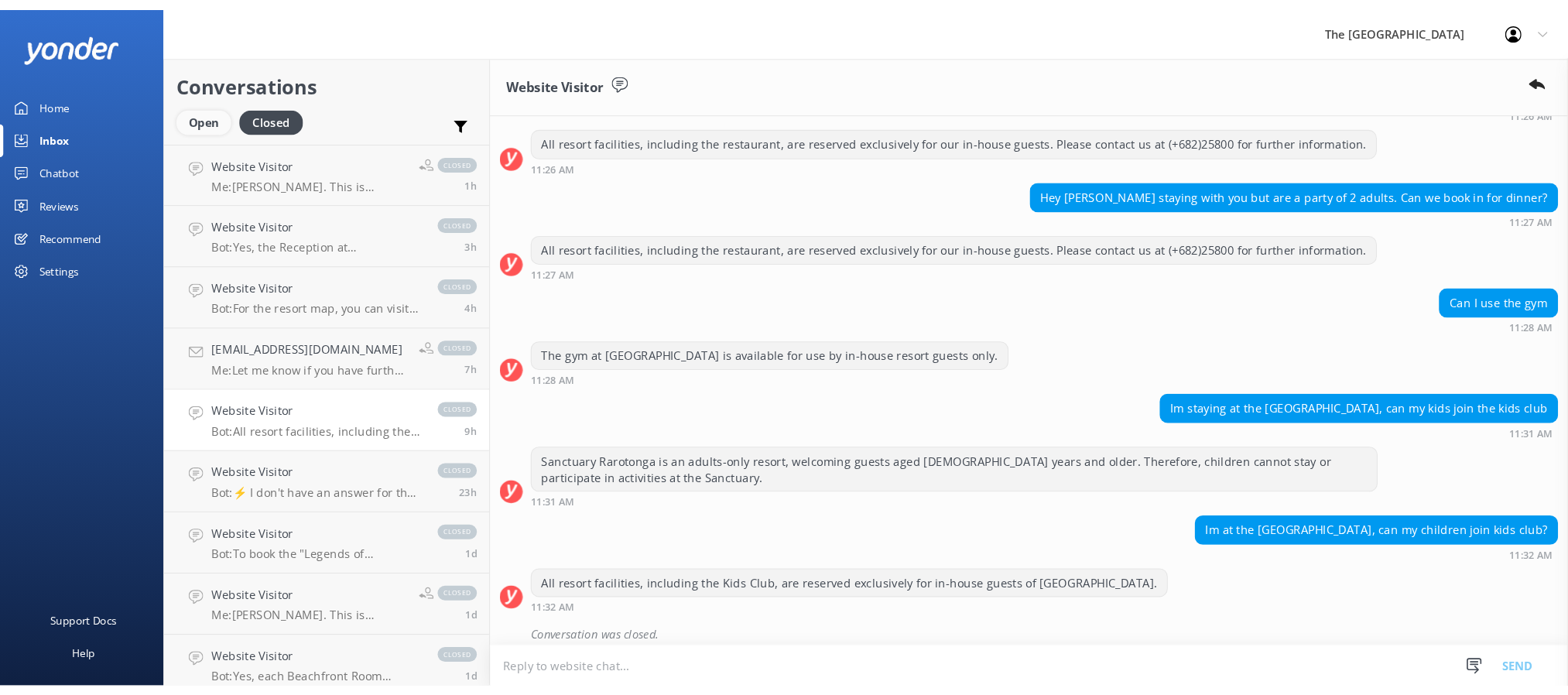
scroll to position [753, 0]
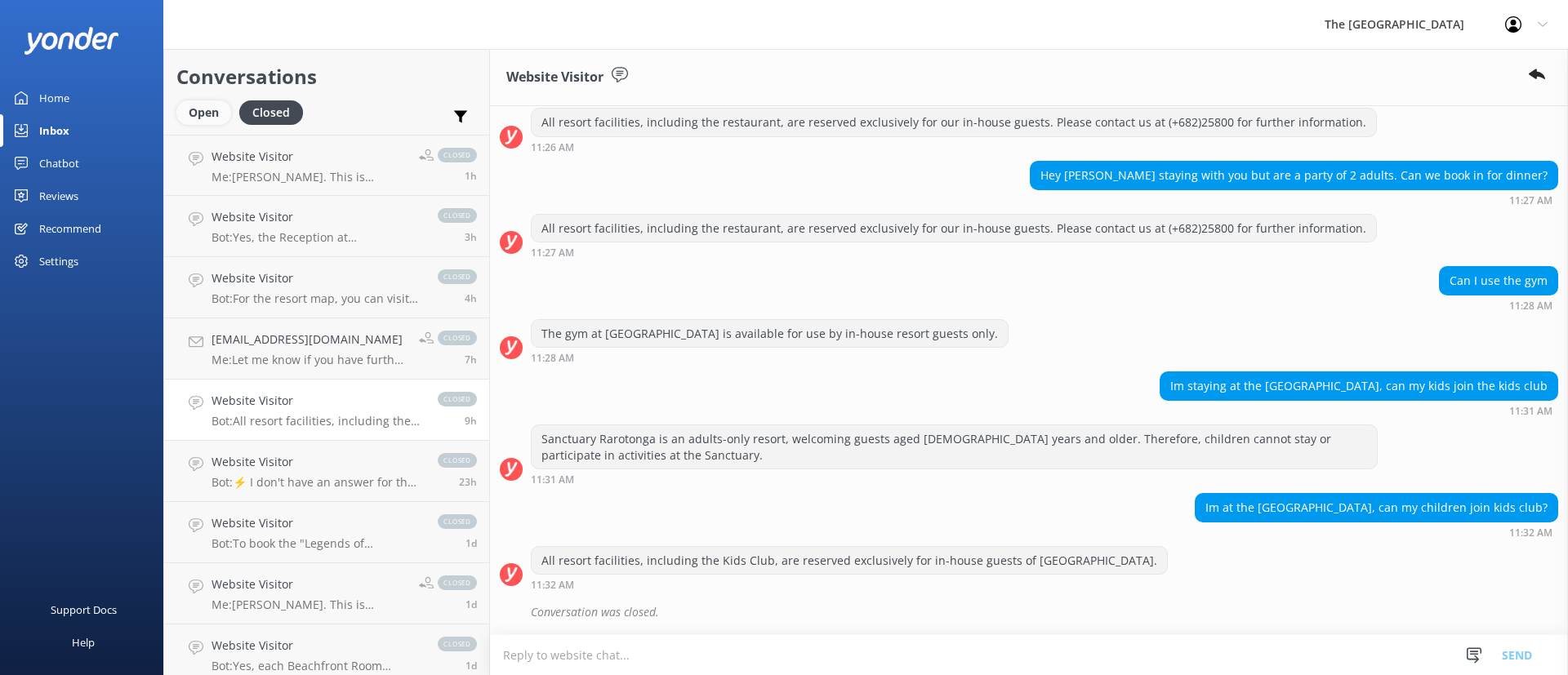
click at [206, 120] on div "Open" at bounding box center [204, 113] width 55 height 25
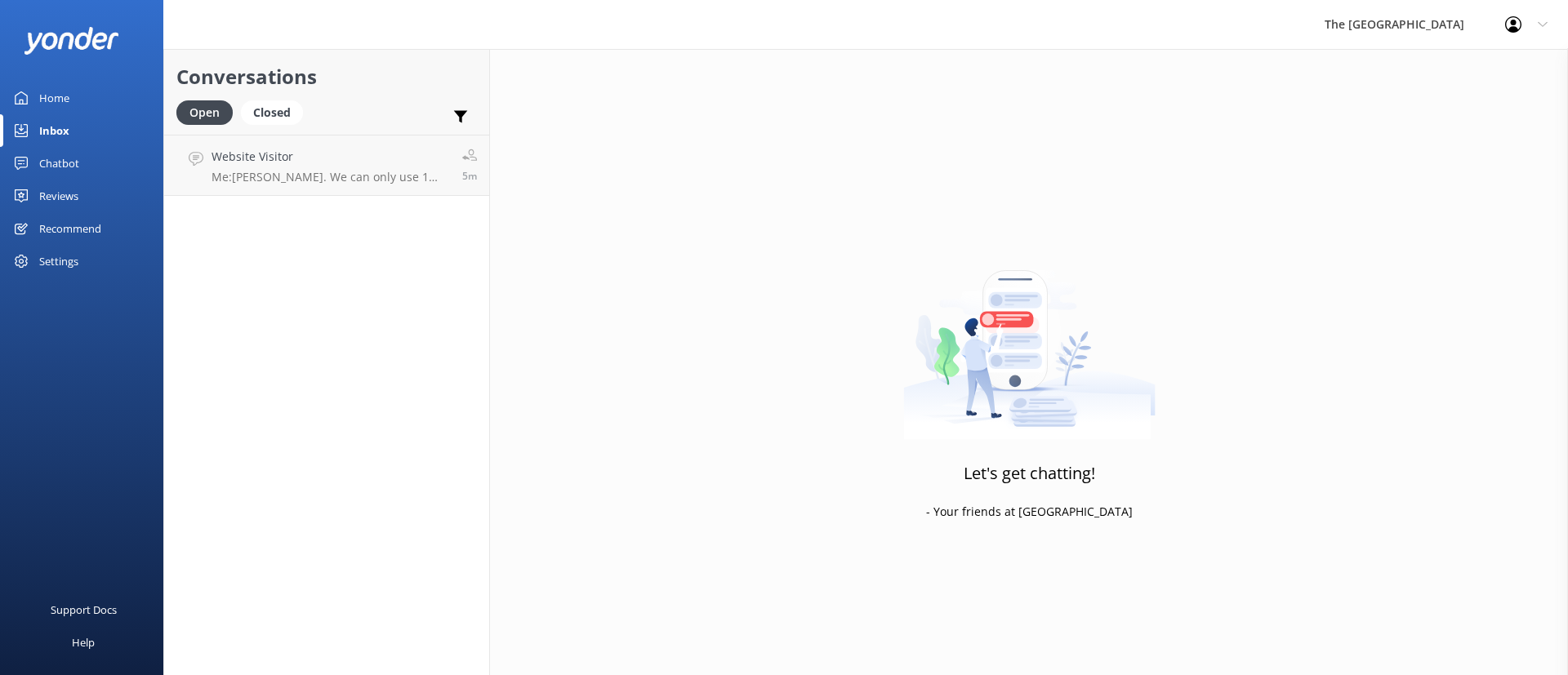
click at [58, 161] on div "Chatbot" at bounding box center [59, 163] width 40 height 33
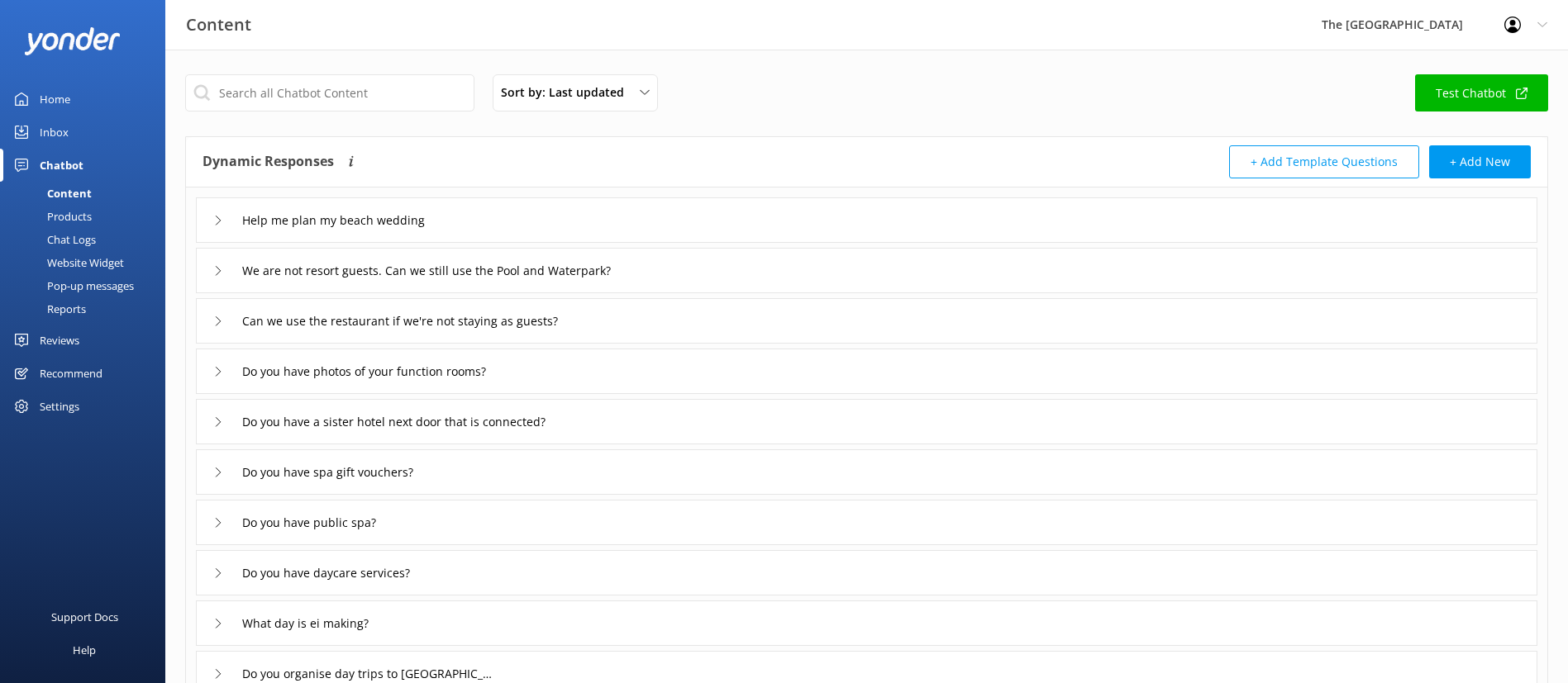
click at [58, 163] on div "Chatbot" at bounding box center [62, 165] width 44 height 33
